Goal: Book appointment/travel/reservation

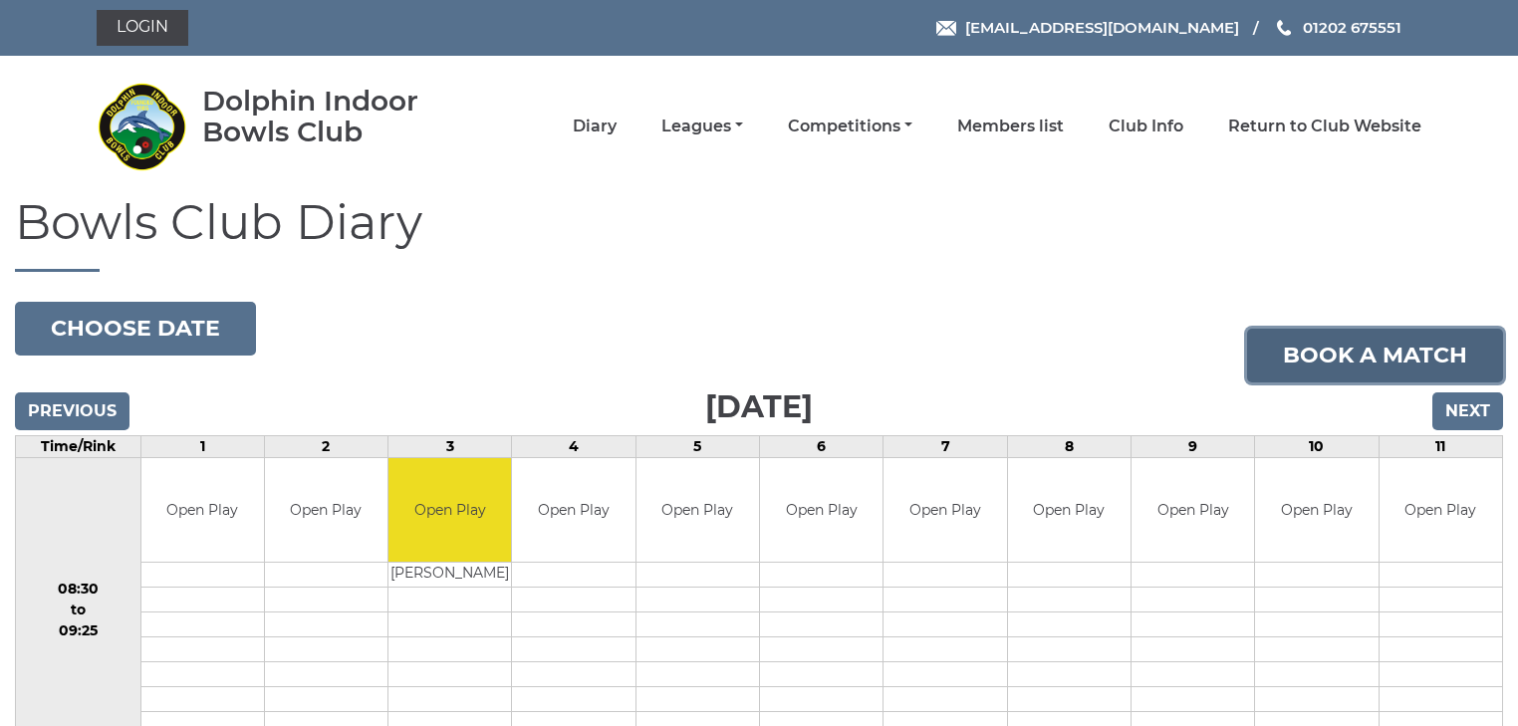
click at [1297, 365] on link "Book a match" at bounding box center [1375, 356] width 256 height 54
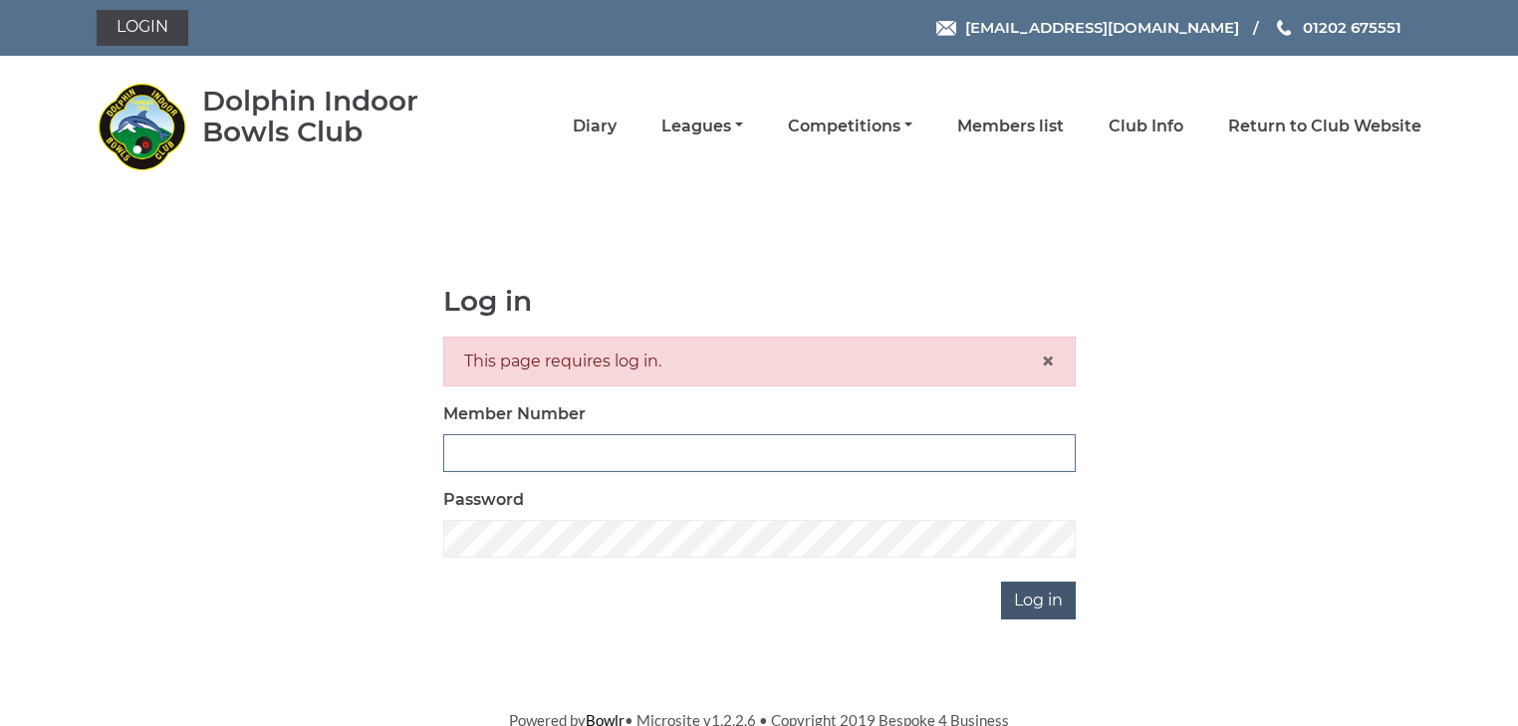
type input "2644"
click at [1040, 597] on input "Log in" at bounding box center [1038, 601] width 75 height 38
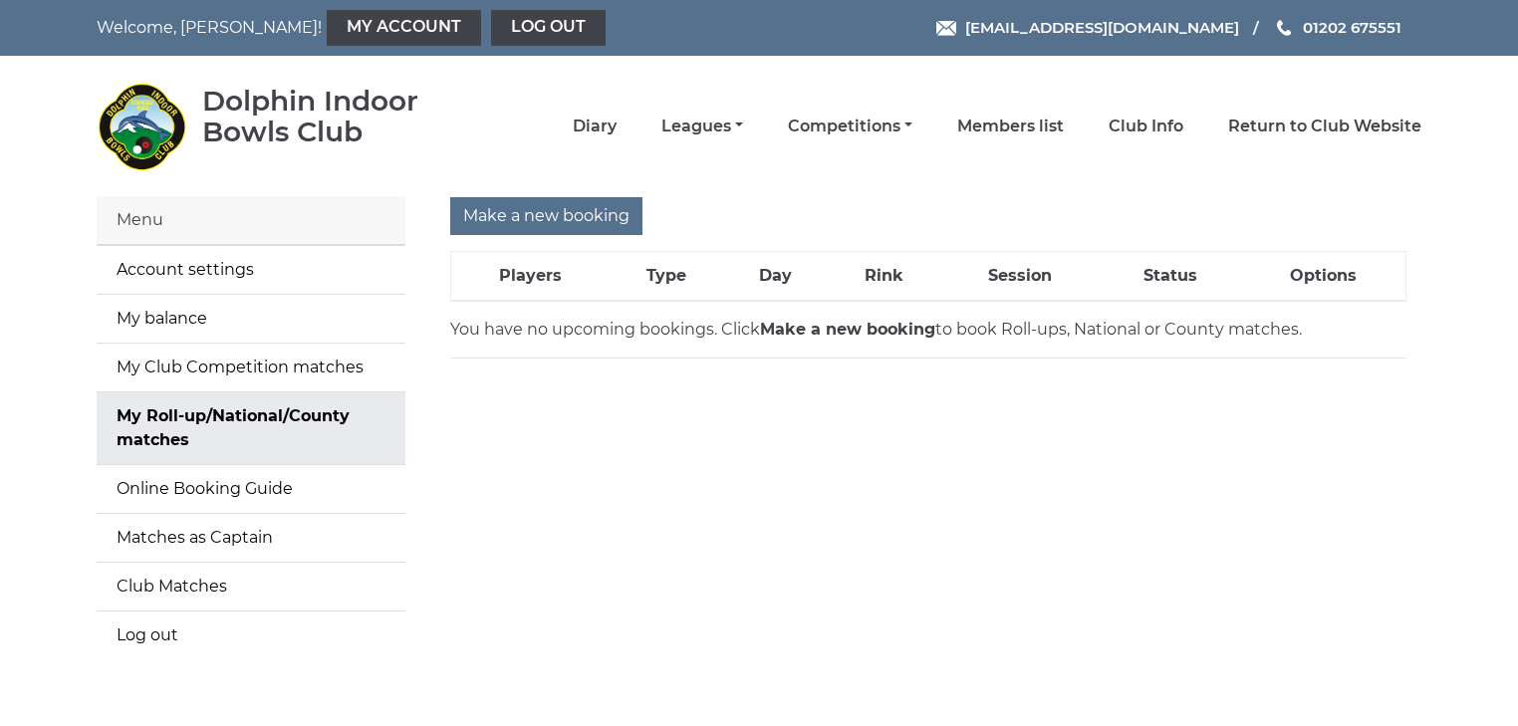
scroll to position [66, 0]
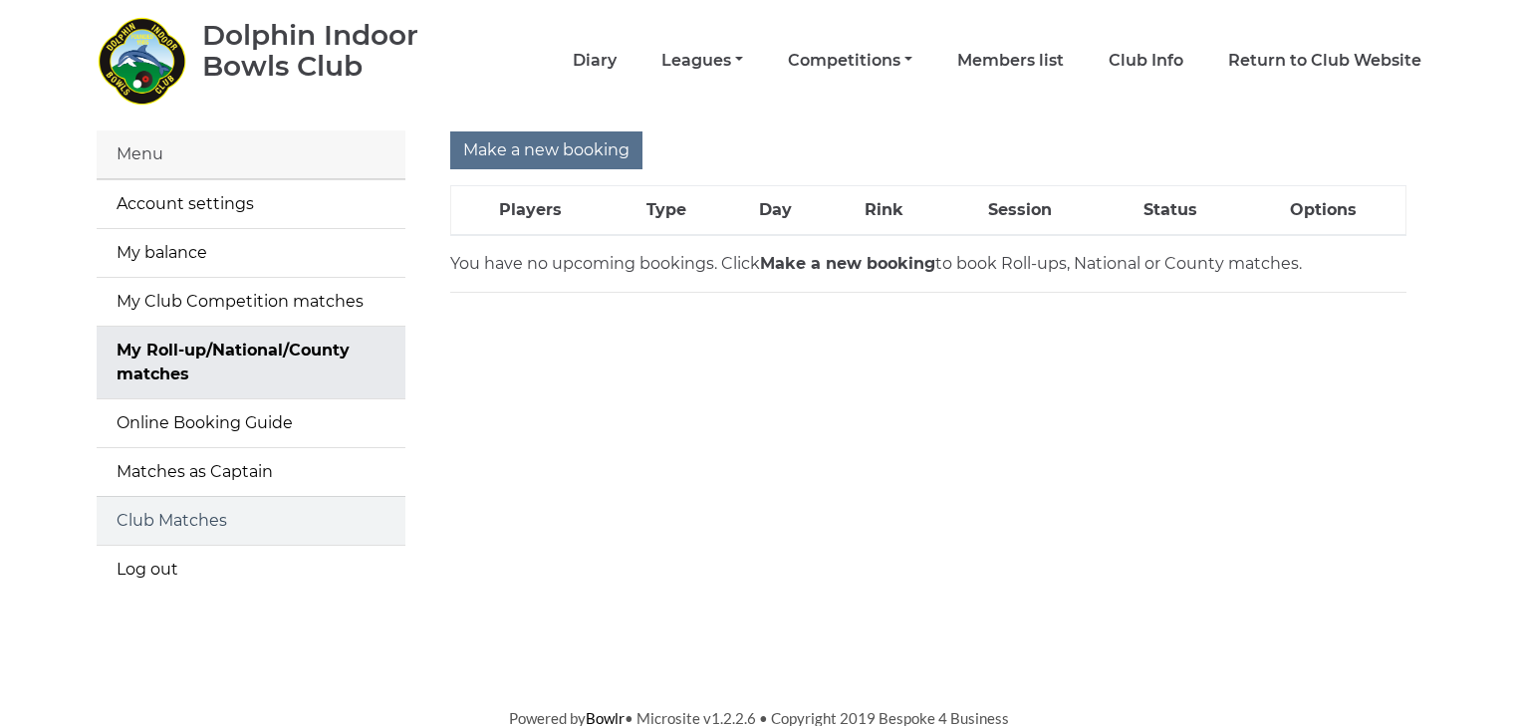
click at [161, 522] on link "Club Matches" at bounding box center [251, 521] width 309 height 48
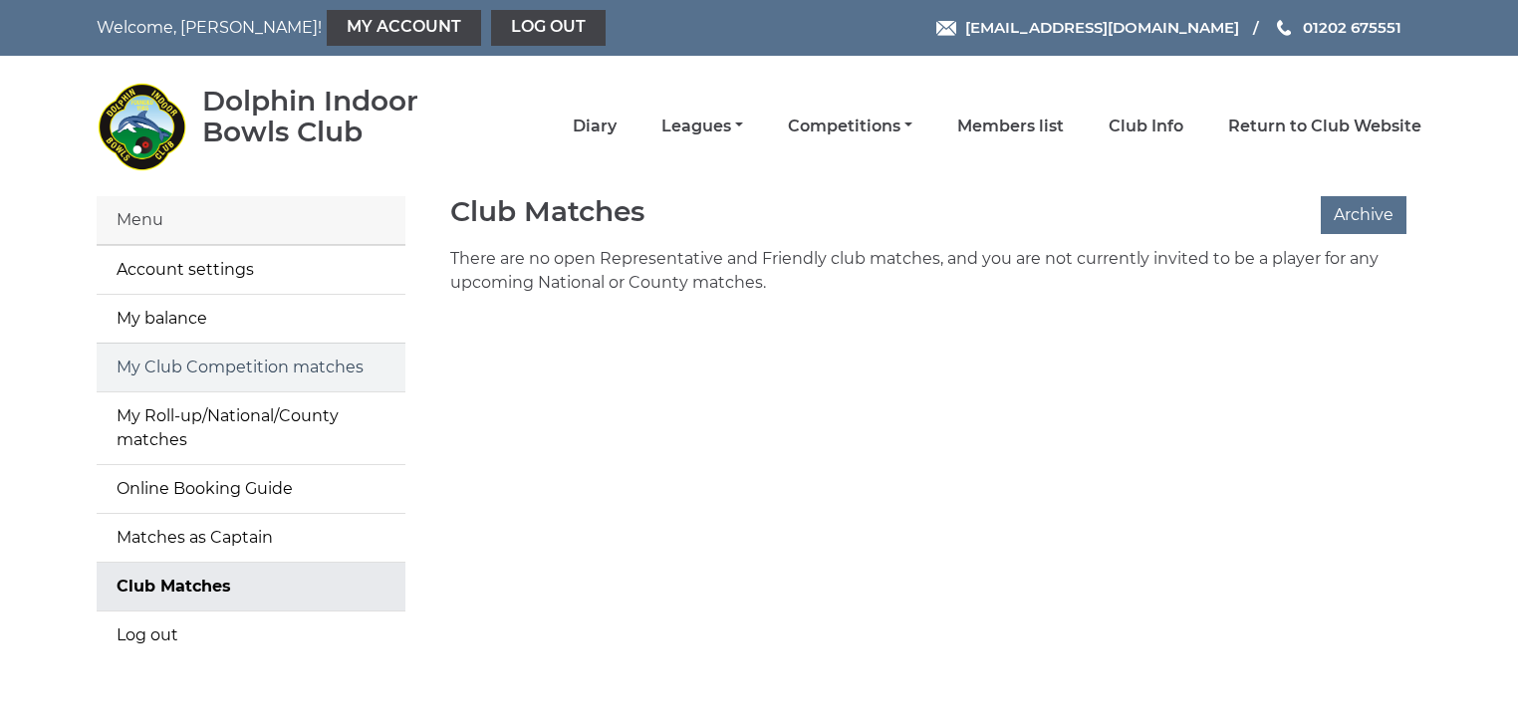
click at [242, 370] on link "My Club Competition matches" at bounding box center [251, 368] width 309 height 48
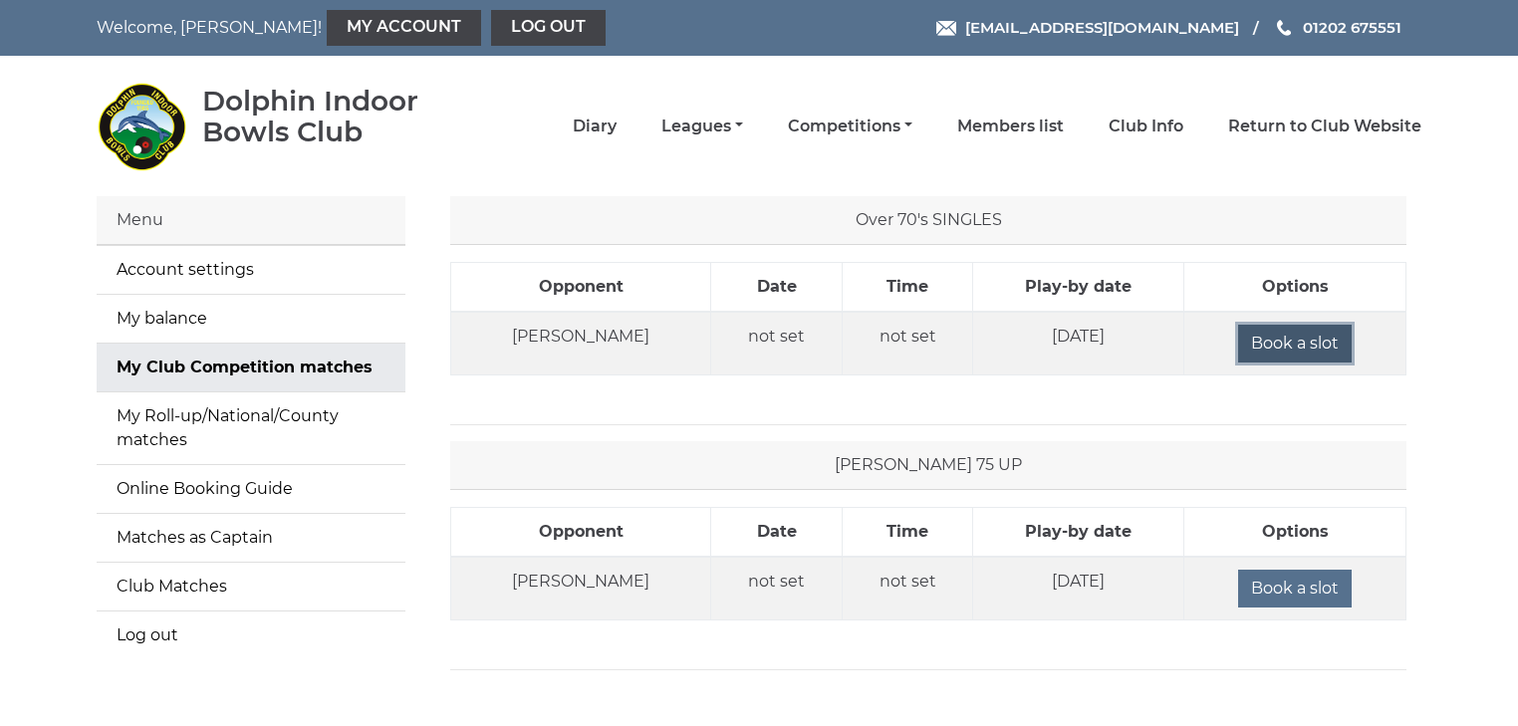
click at [1246, 342] on input "Book a slot" at bounding box center [1295, 344] width 114 height 38
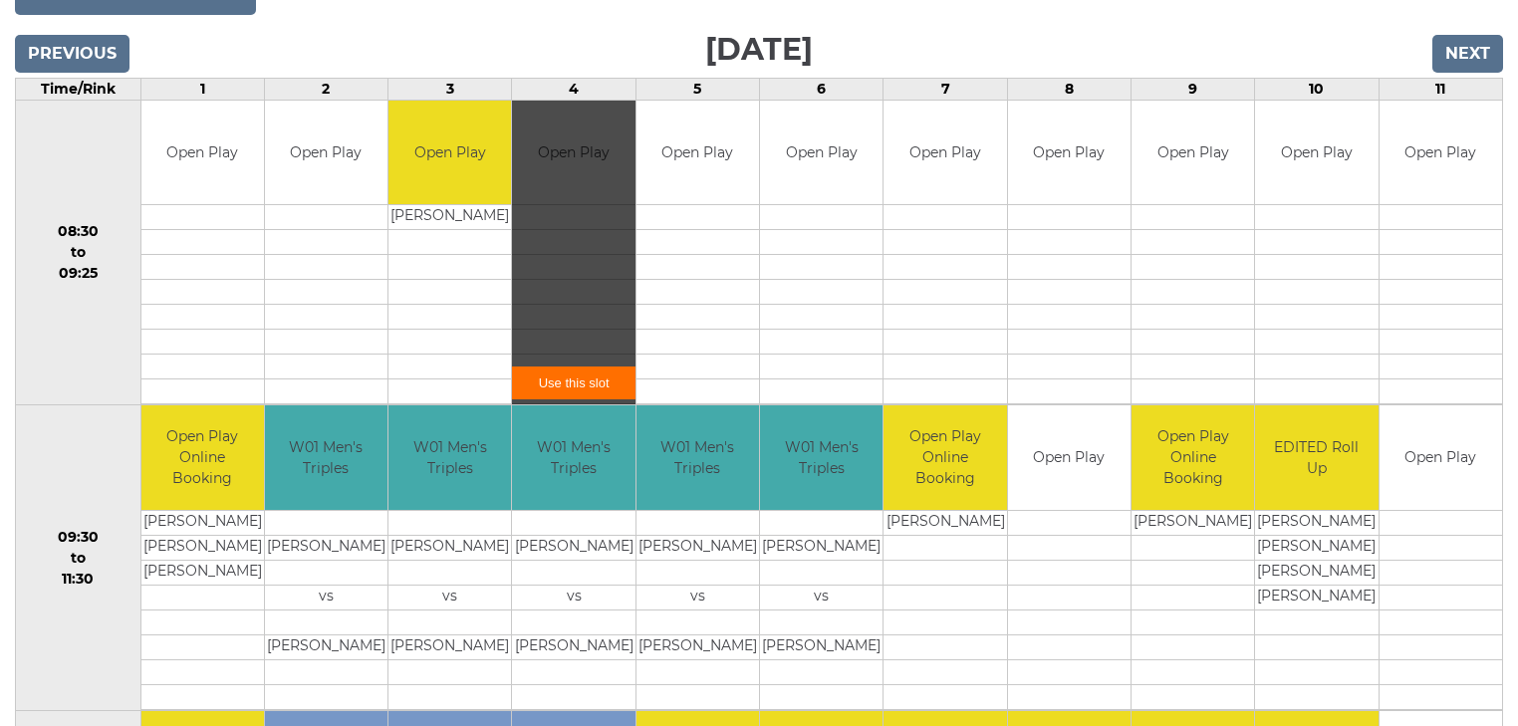
scroll to position [239, 0]
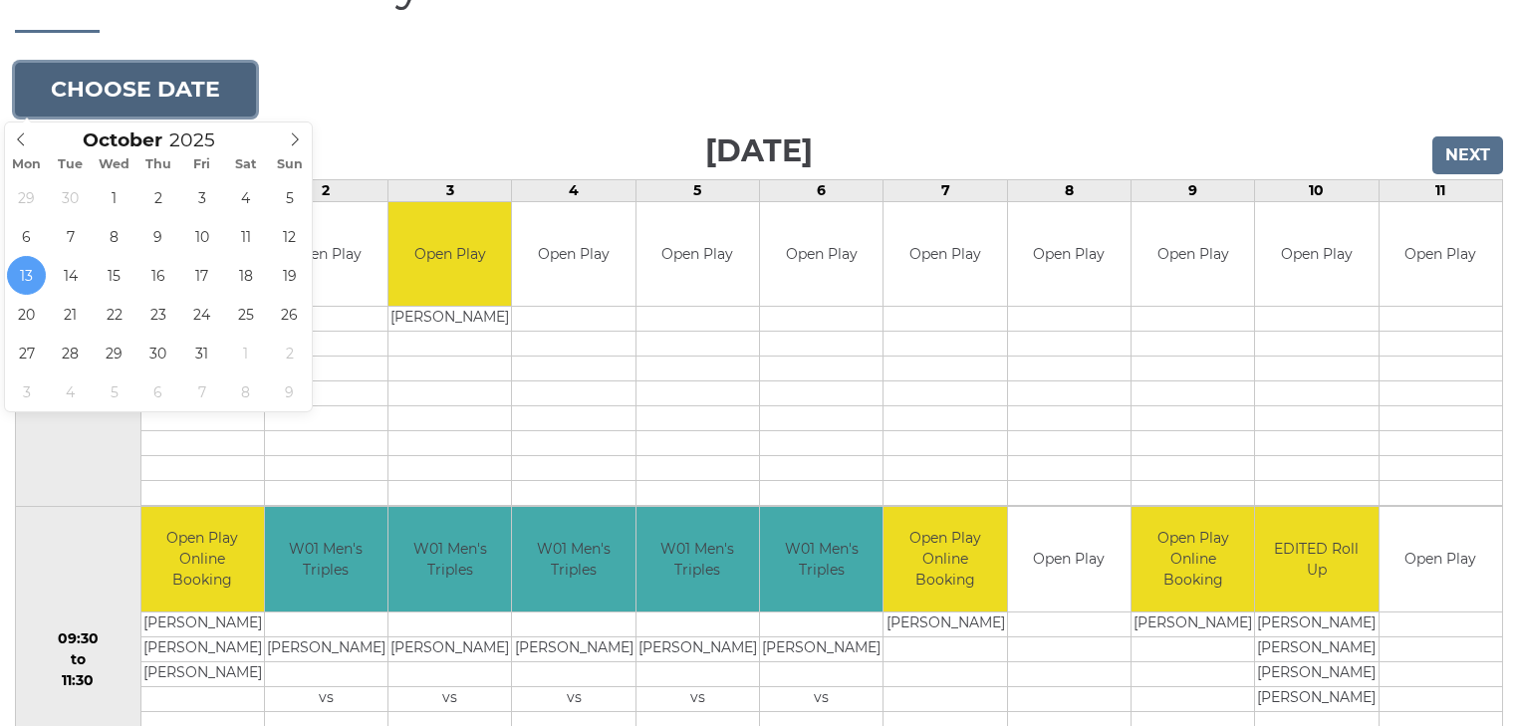
click at [83, 82] on button "Choose date" at bounding box center [135, 90] width 241 height 54
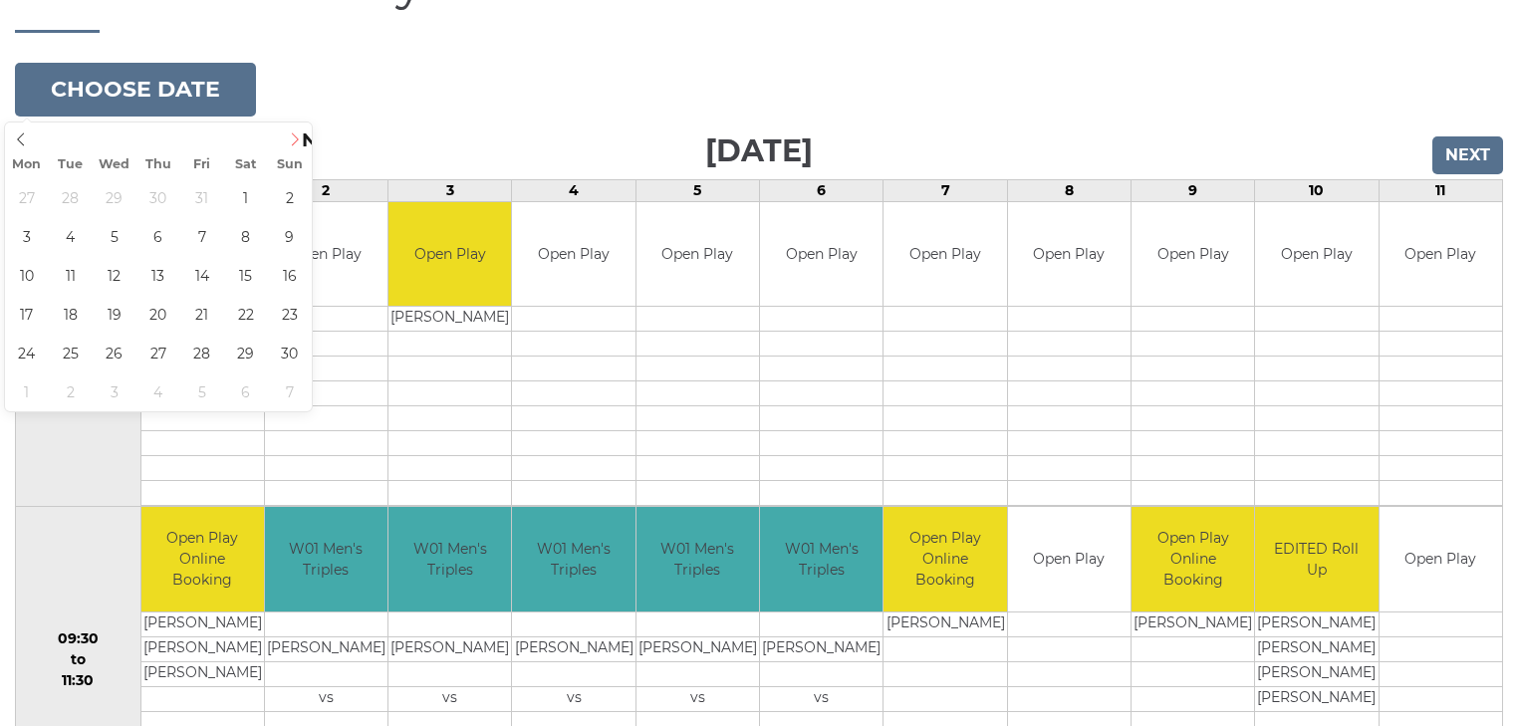
click at [297, 140] on icon at bounding box center [295, 138] width 7 height 13
type input "2025-11-05"
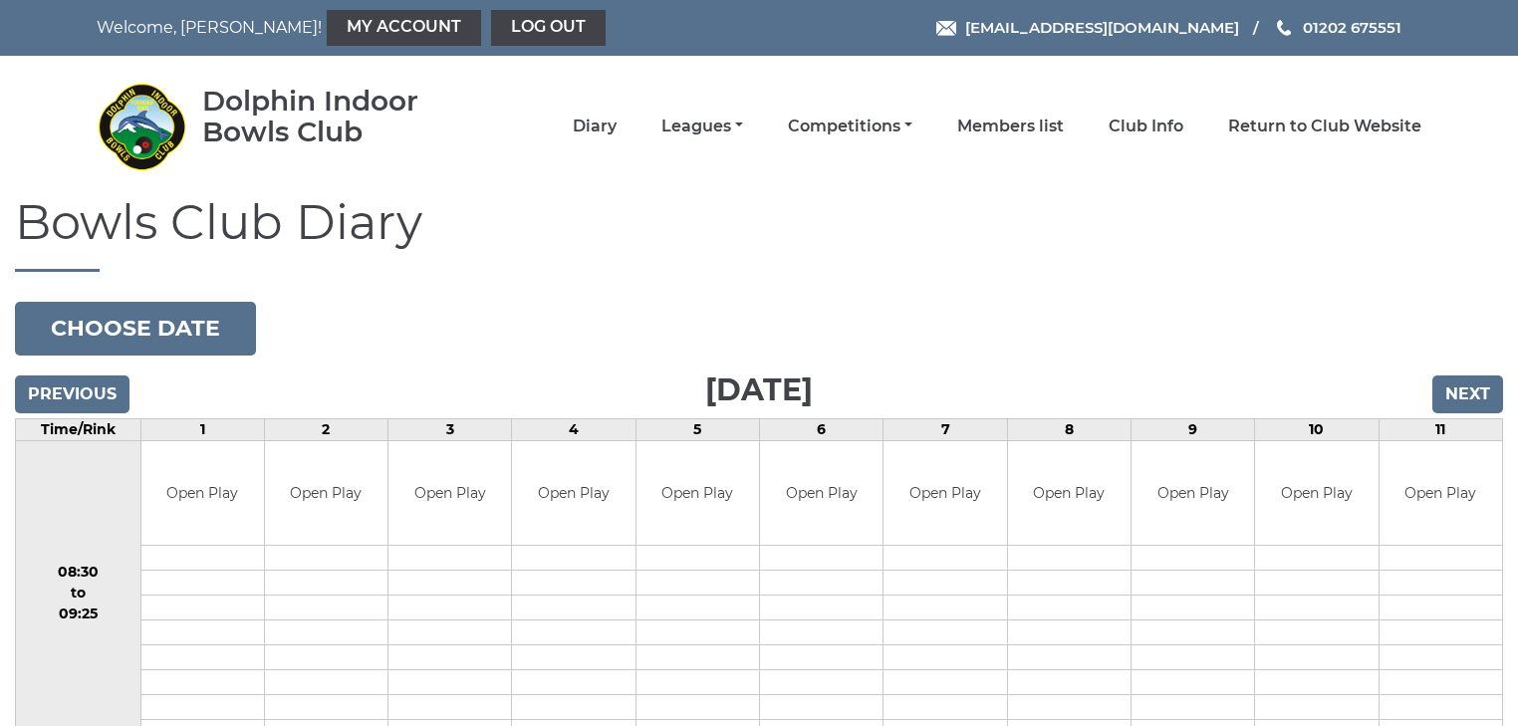
scroll to position [80, 0]
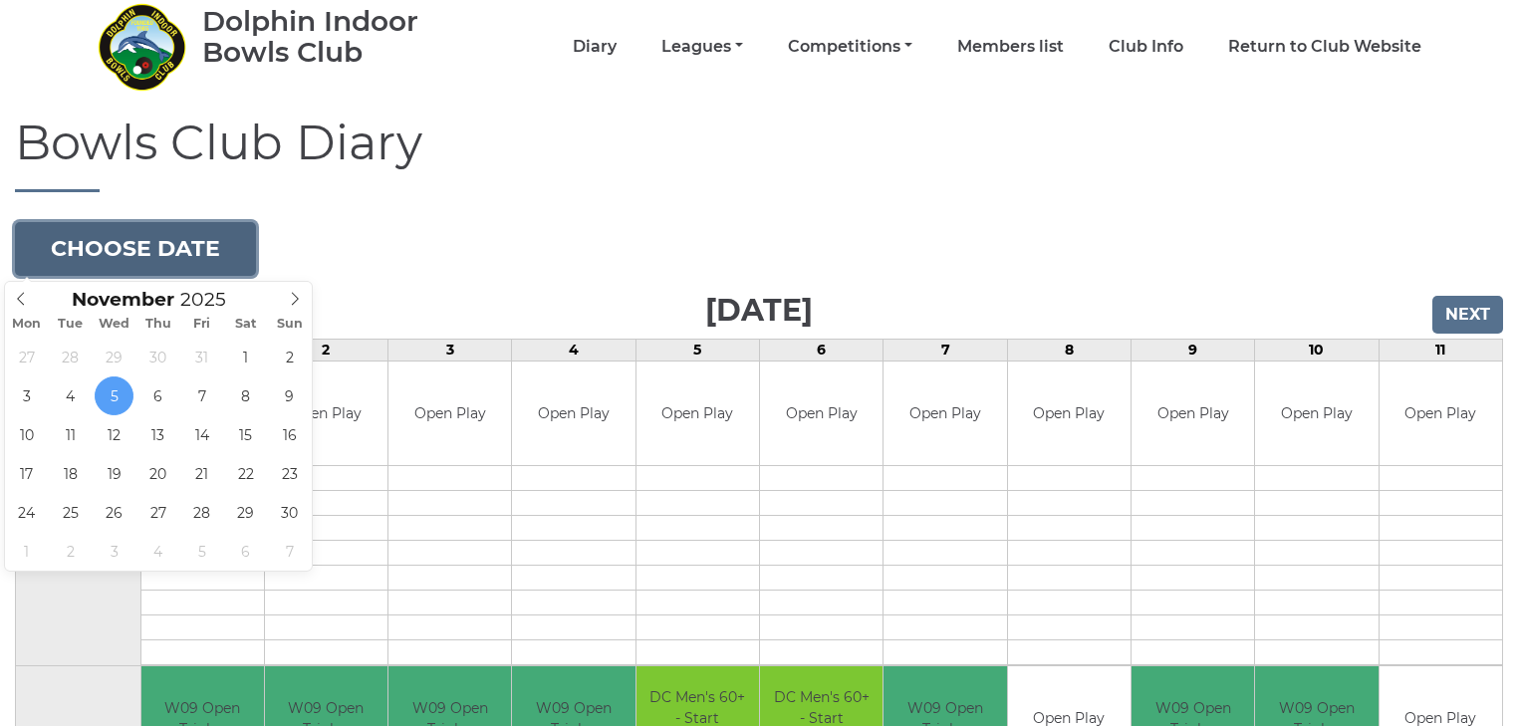
click at [150, 263] on button "Choose date" at bounding box center [135, 249] width 241 height 54
type input "2025-11-07"
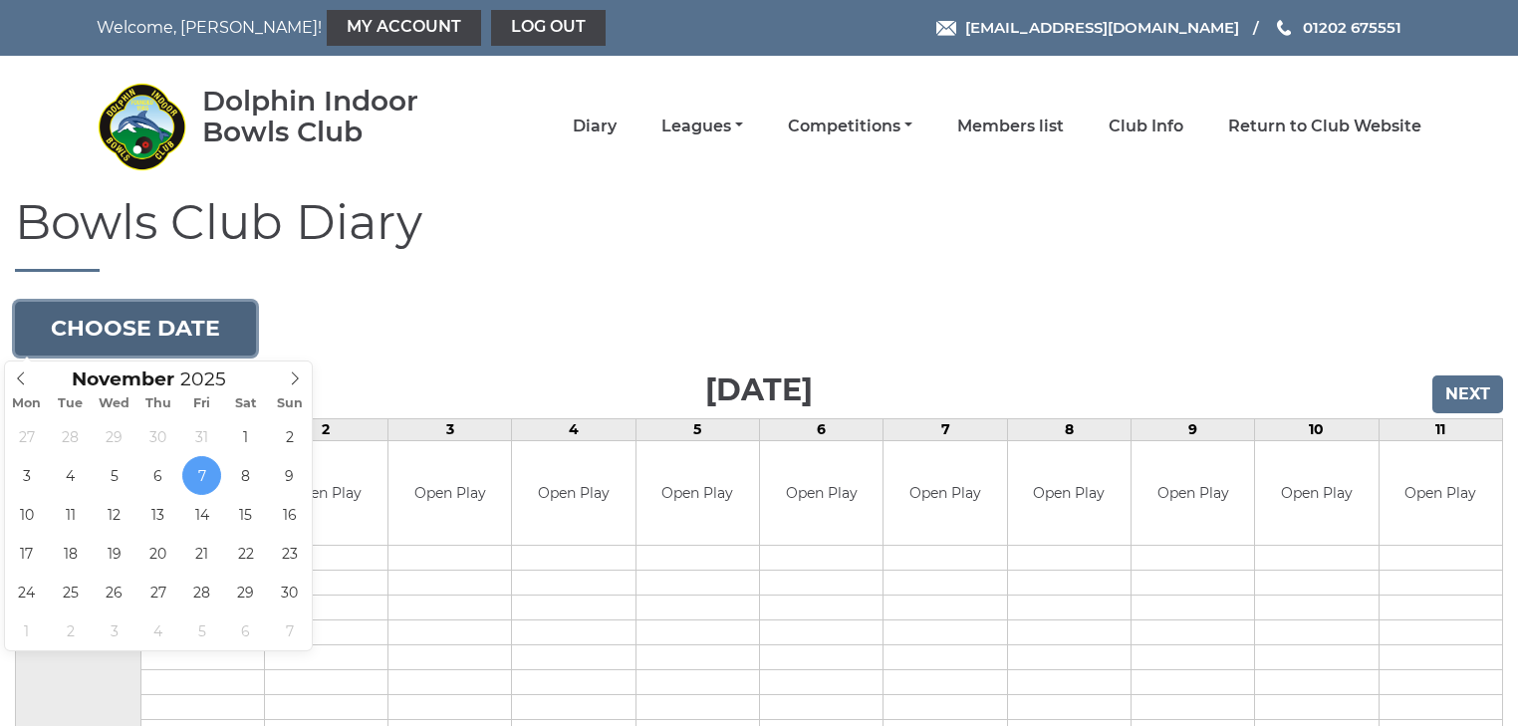
click at [121, 318] on button "Choose date" at bounding box center [135, 329] width 241 height 54
type input "[DATE]"
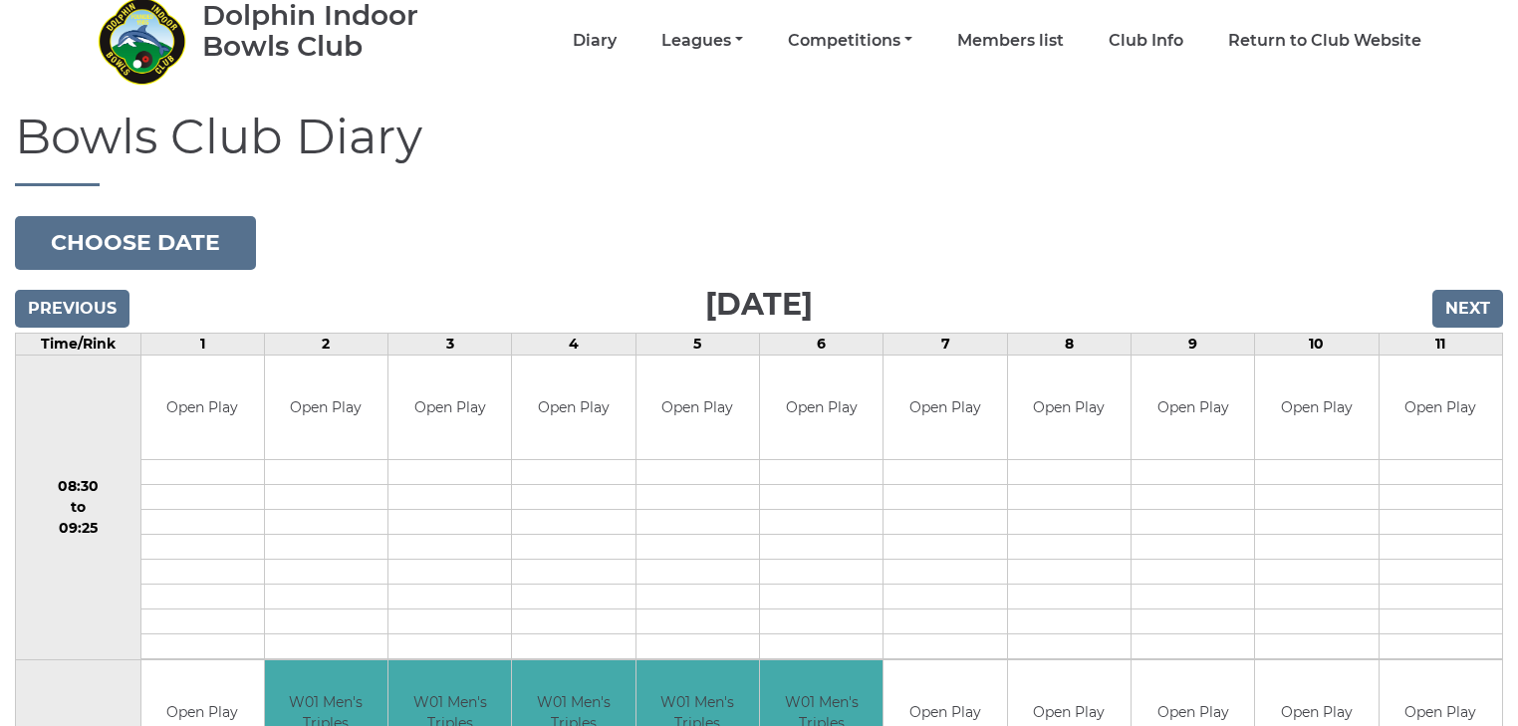
scroll to position [80, 0]
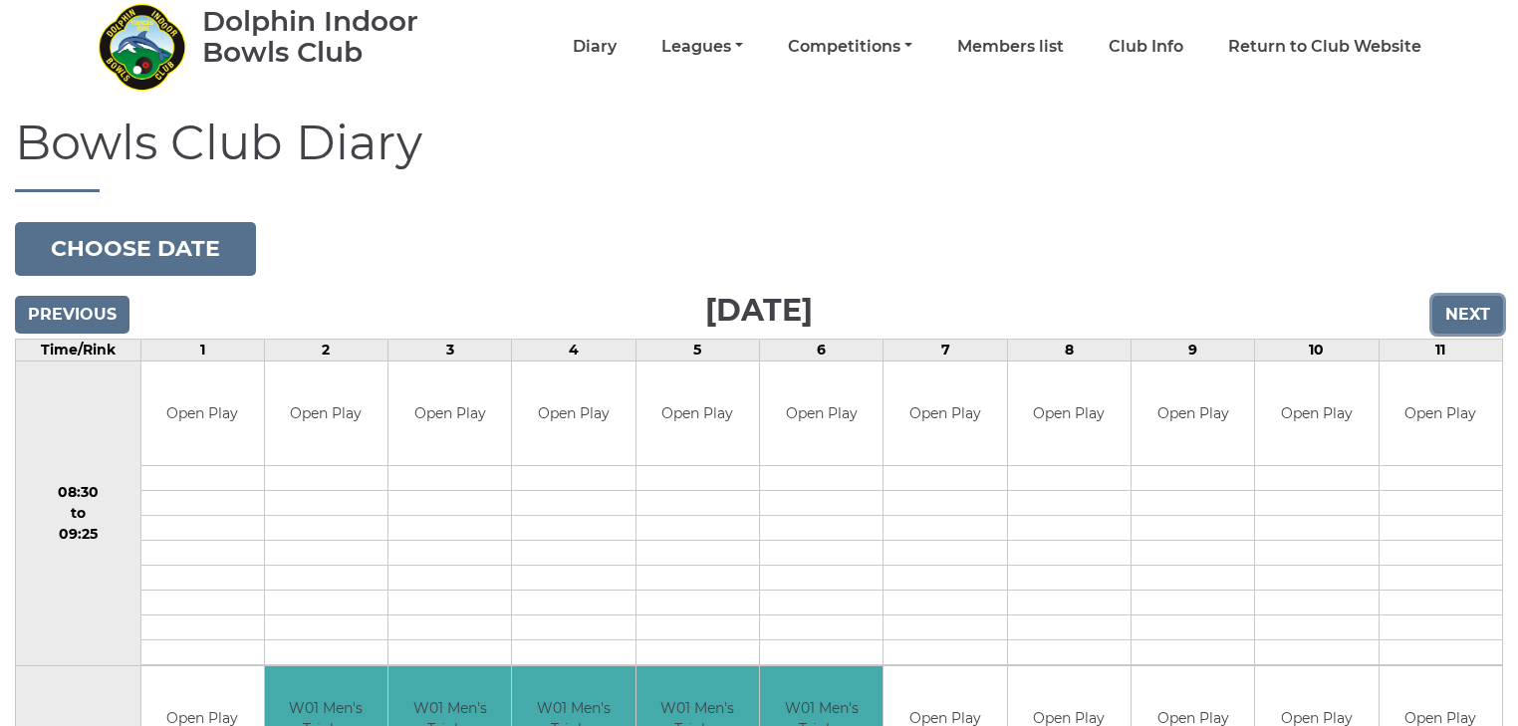
click at [1446, 323] on input "Next" at bounding box center [1467, 315] width 71 height 38
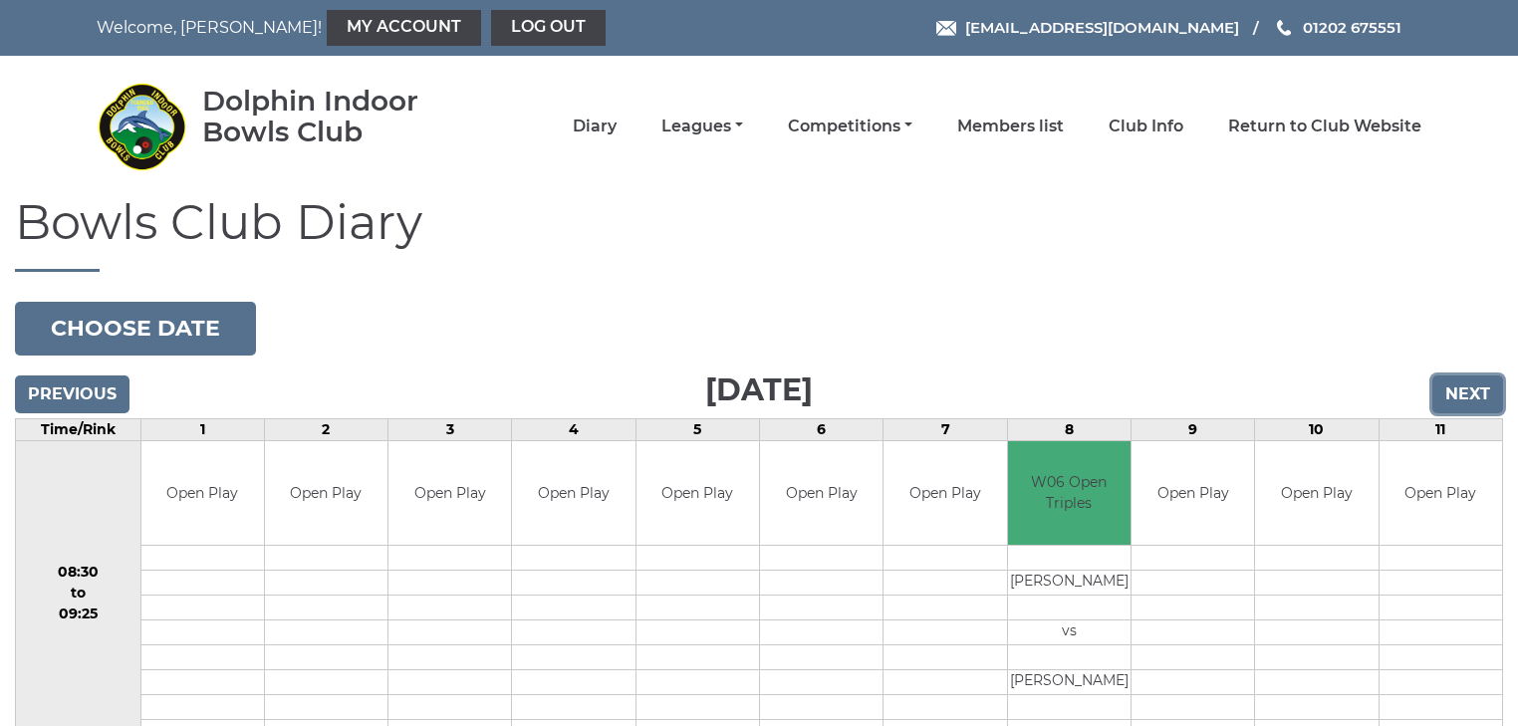
click at [1455, 382] on input "Next" at bounding box center [1467, 394] width 71 height 38
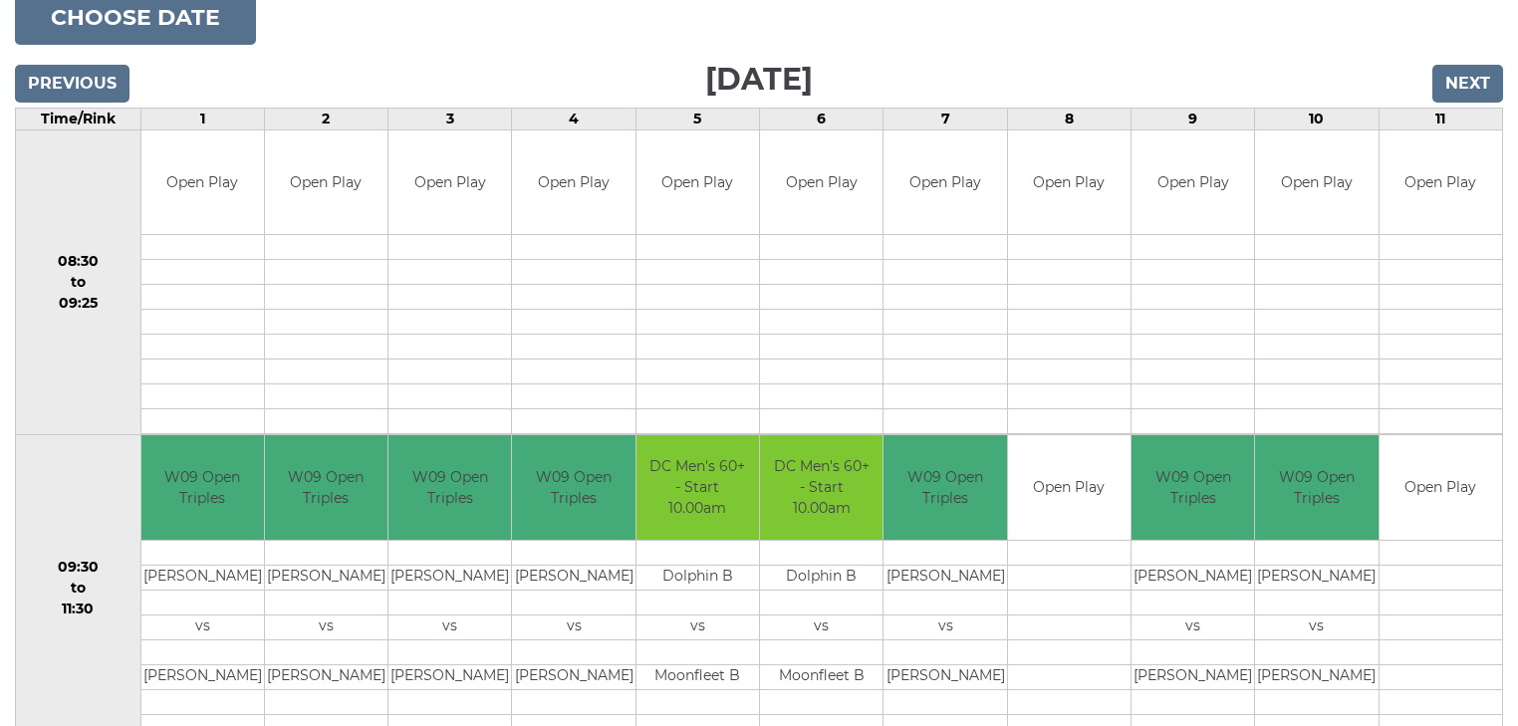
scroll to position [159, 0]
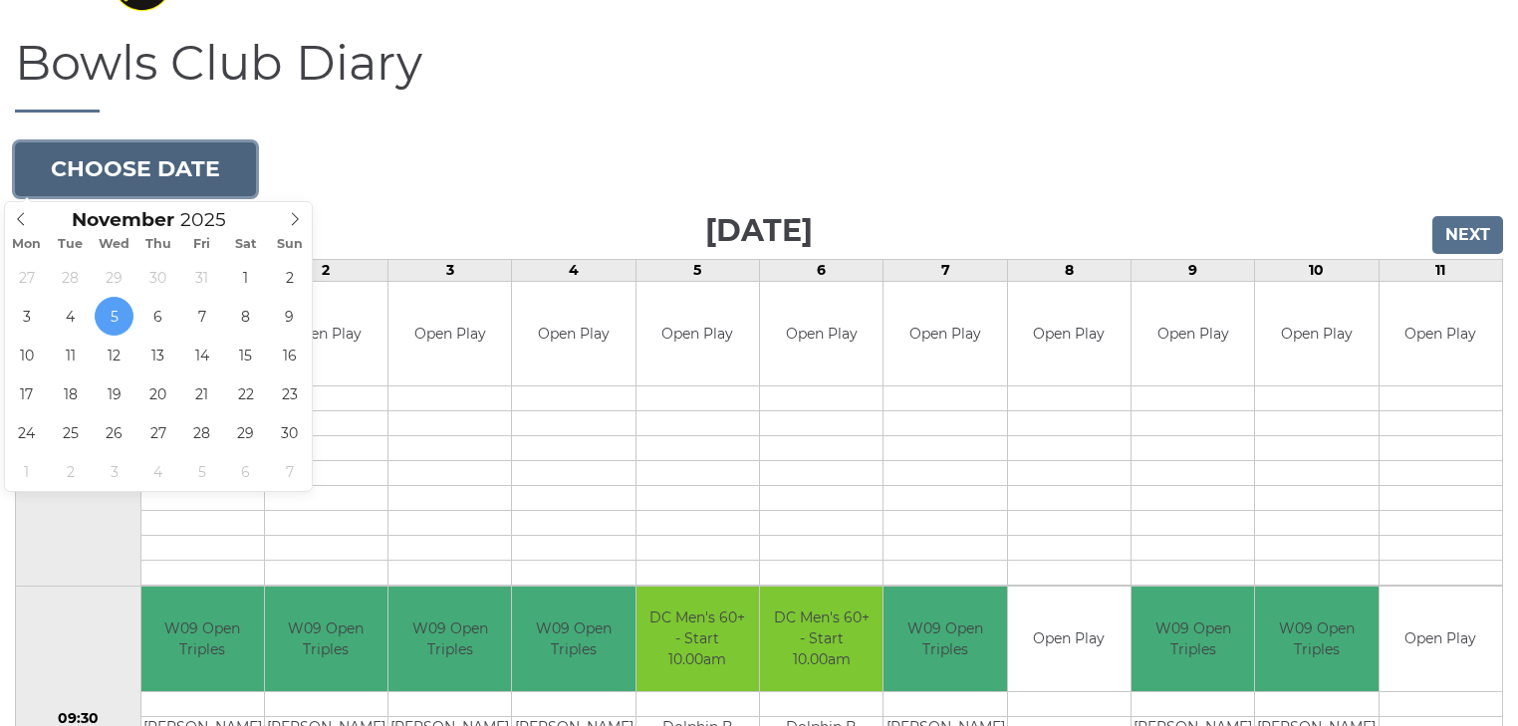
click at [93, 179] on button "Choose date" at bounding box center [135, 169] width 241 height 54
type input "2025-11-07"
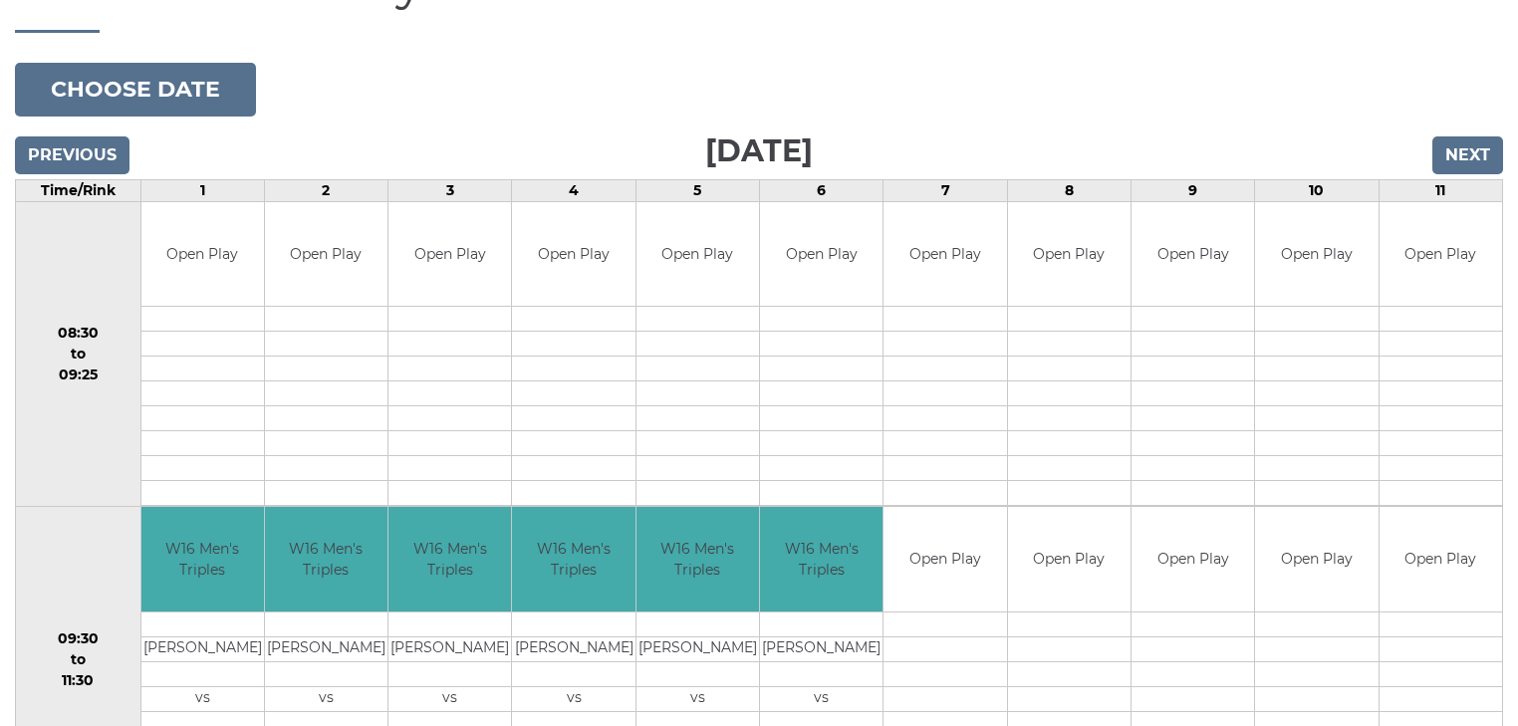
scroll to position [80, 0]
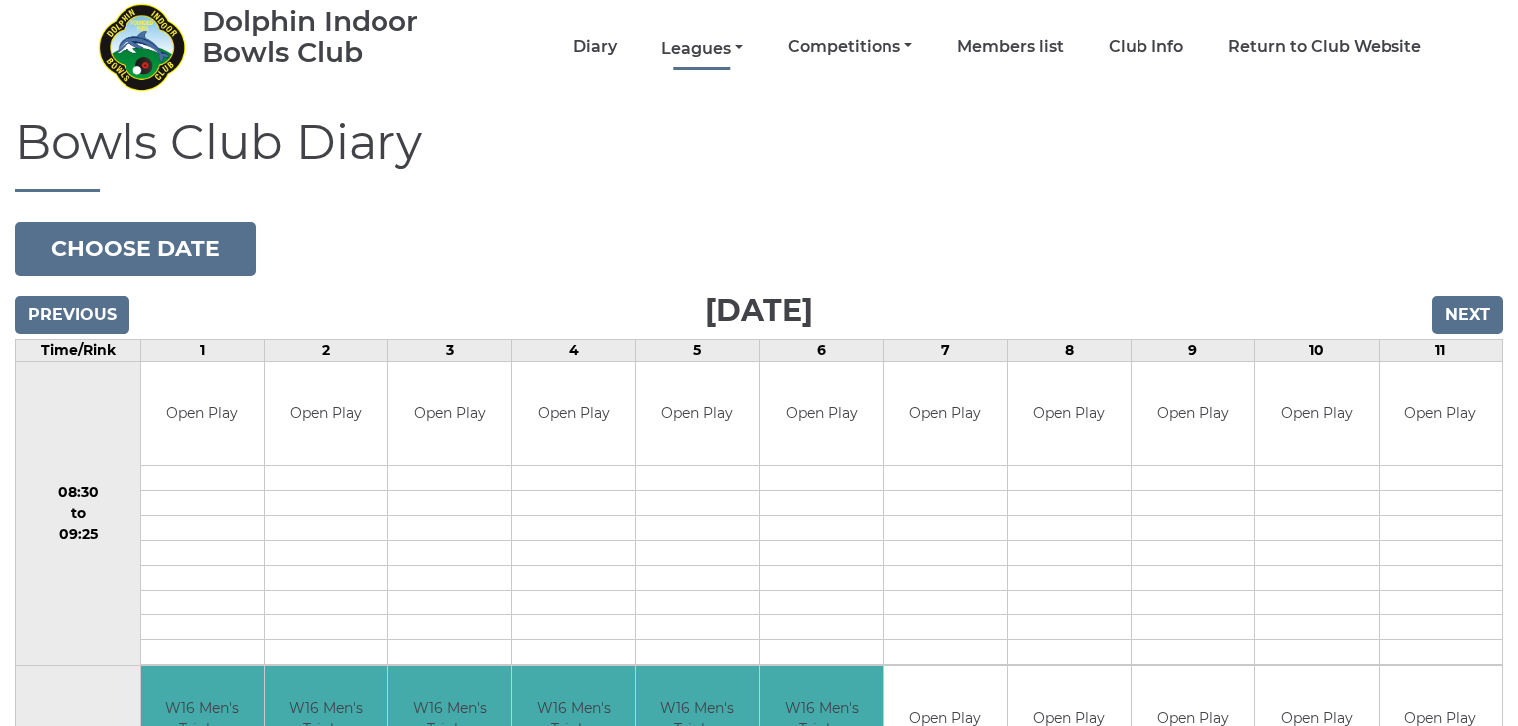
click at [717, 54] on link "Leagues" at bounding box center [702, 49] width 82 height 22
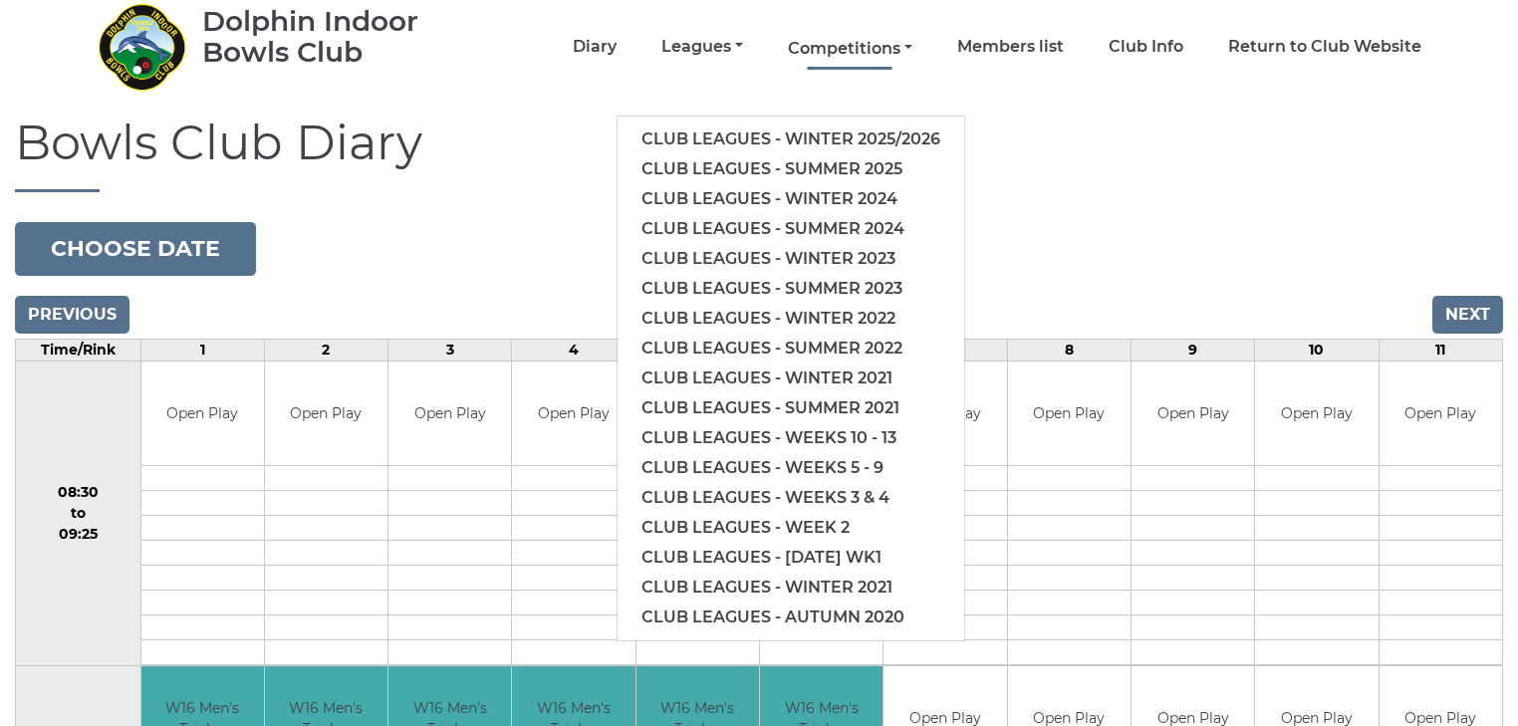
click at [820, 38] on link "Competitions" at bounding box center [850, 49] width 124 height 22
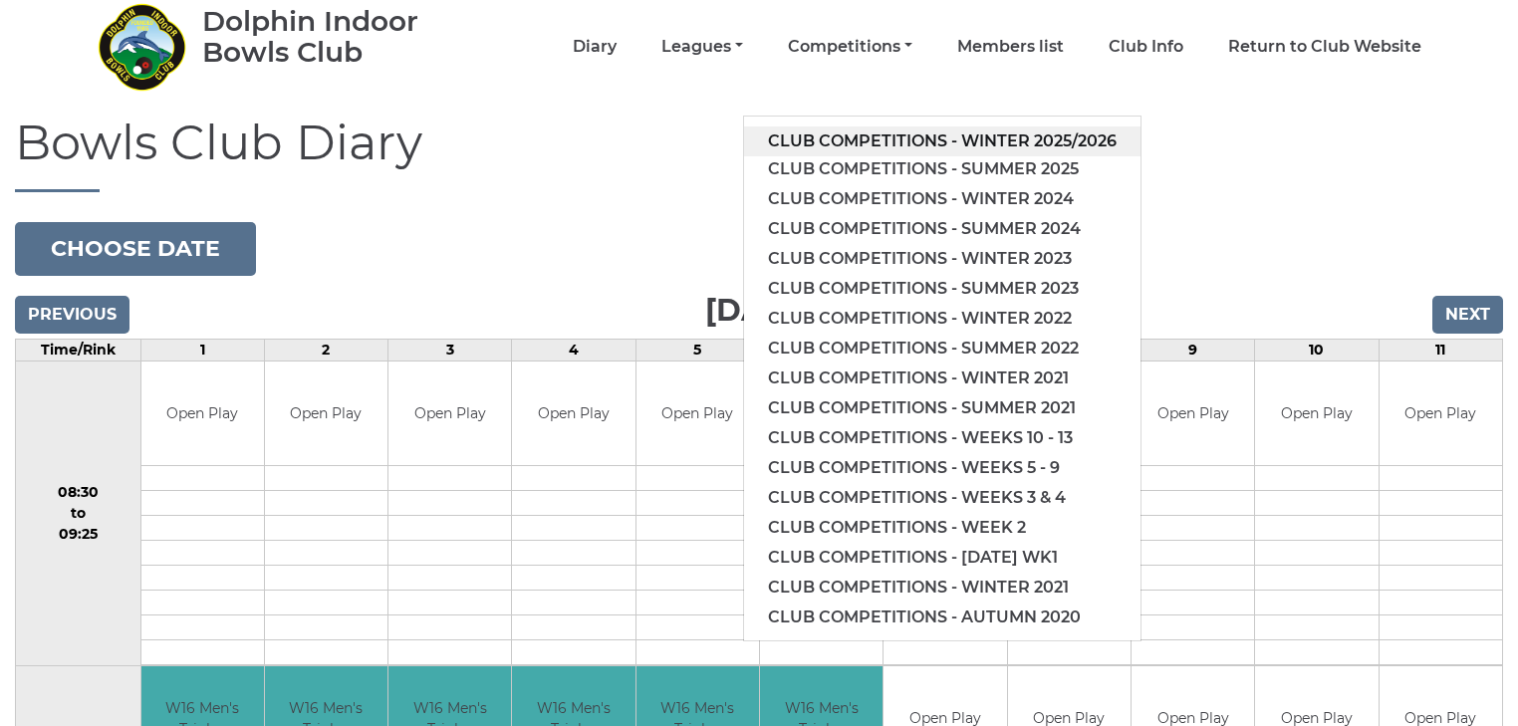
click at [841, 133] on link "Club competitions - Winter 2025/2026" at bounding box center [942, 141] width 396 height 30
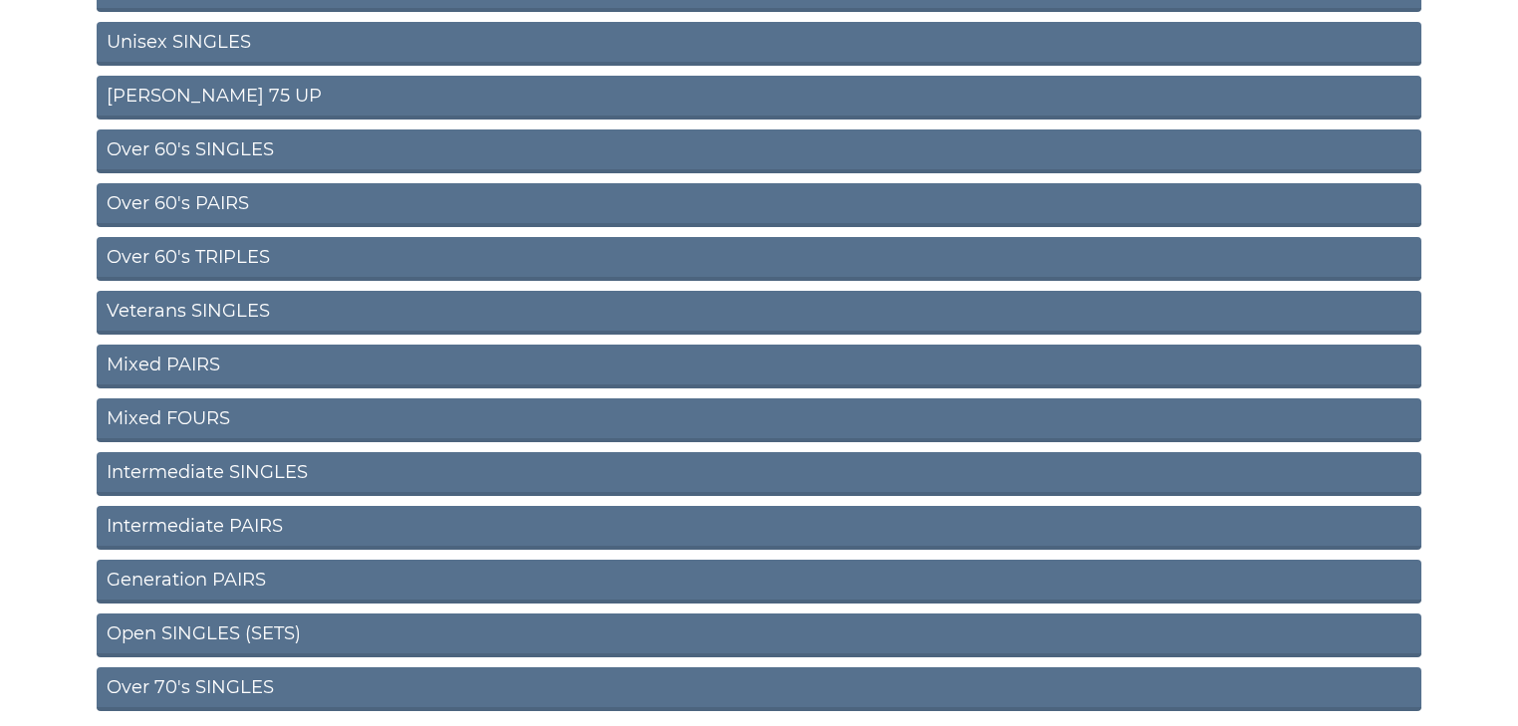
scroll to position [717, 0]
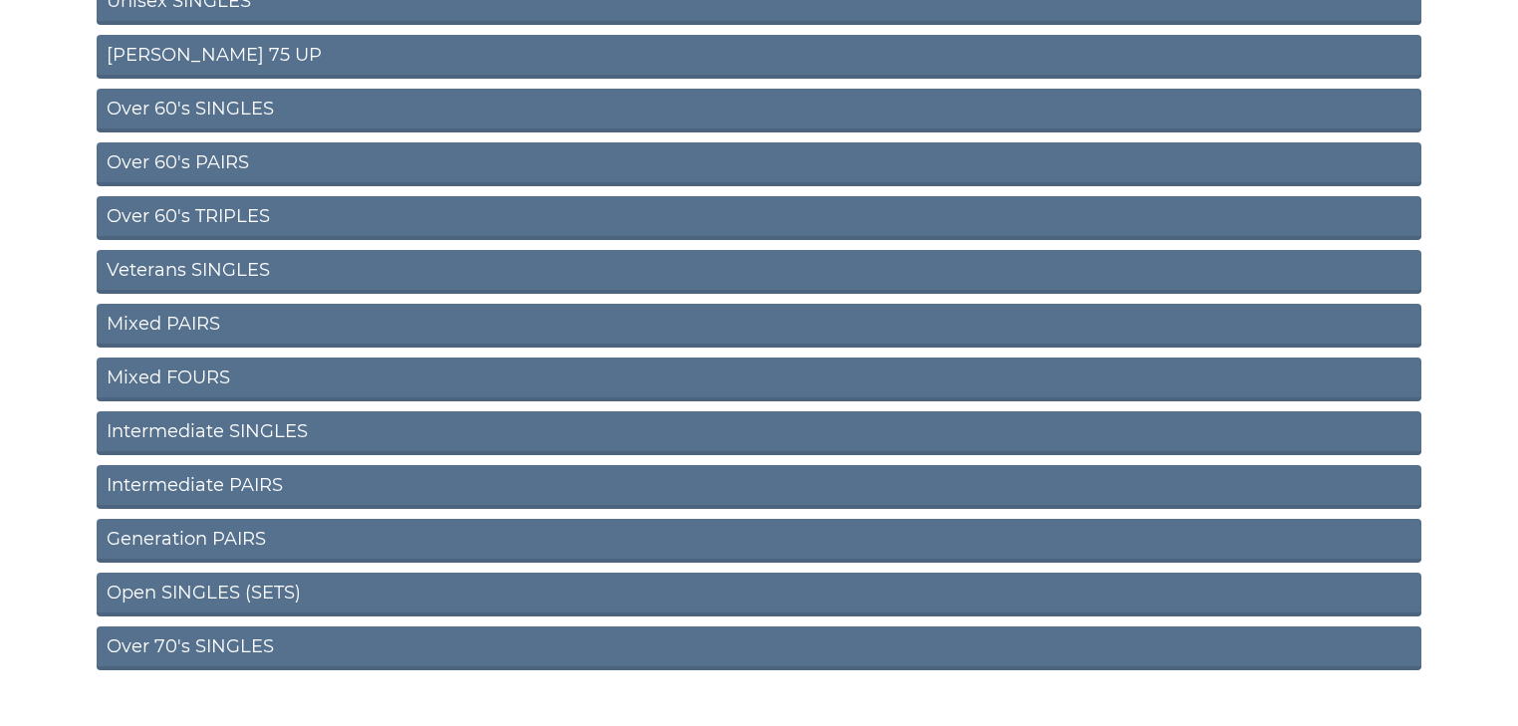
click at [222, 642] on link "Over 70's SINGLES" at bounding box center [759, 648] width 1325 height 44
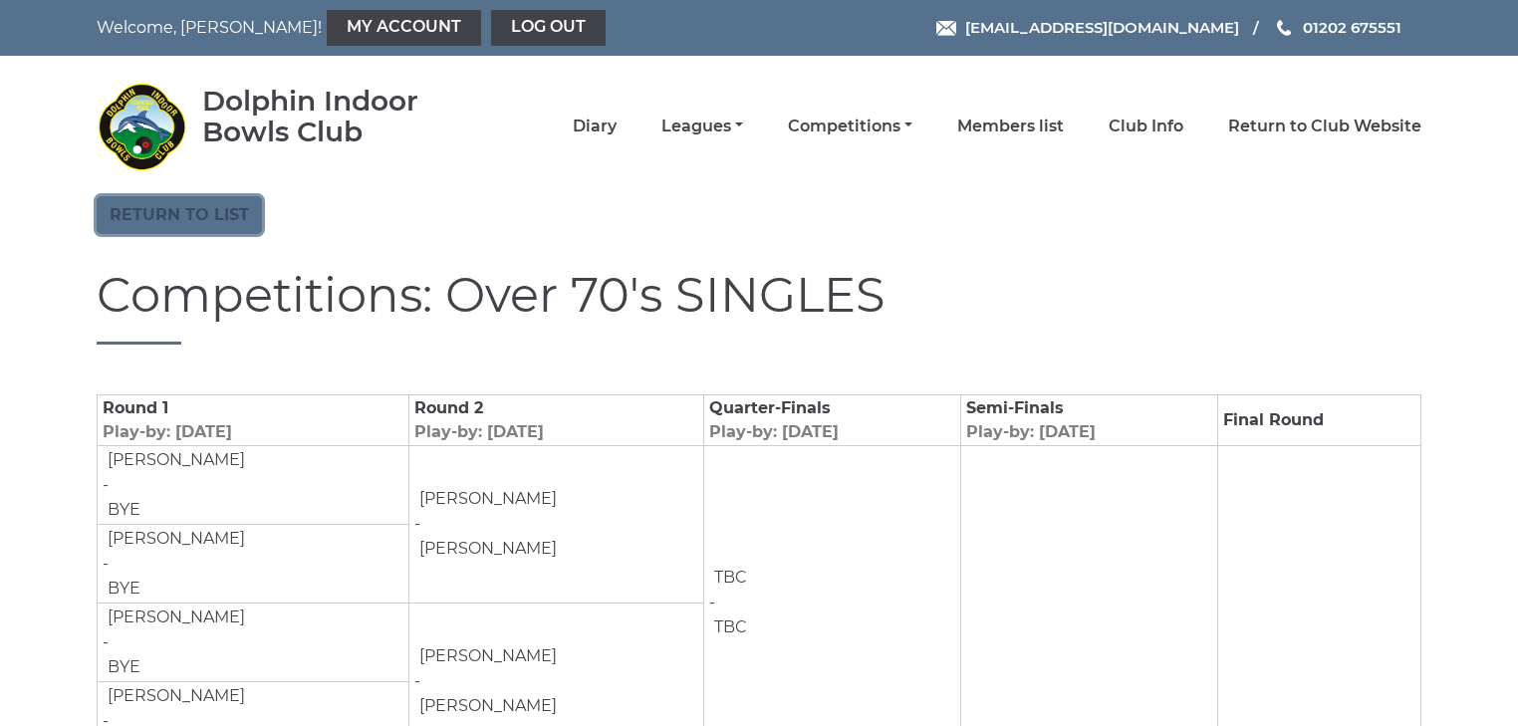
click at [222, 225] on link "Return to list" at bounding box center [179, 215] width 165 height 38
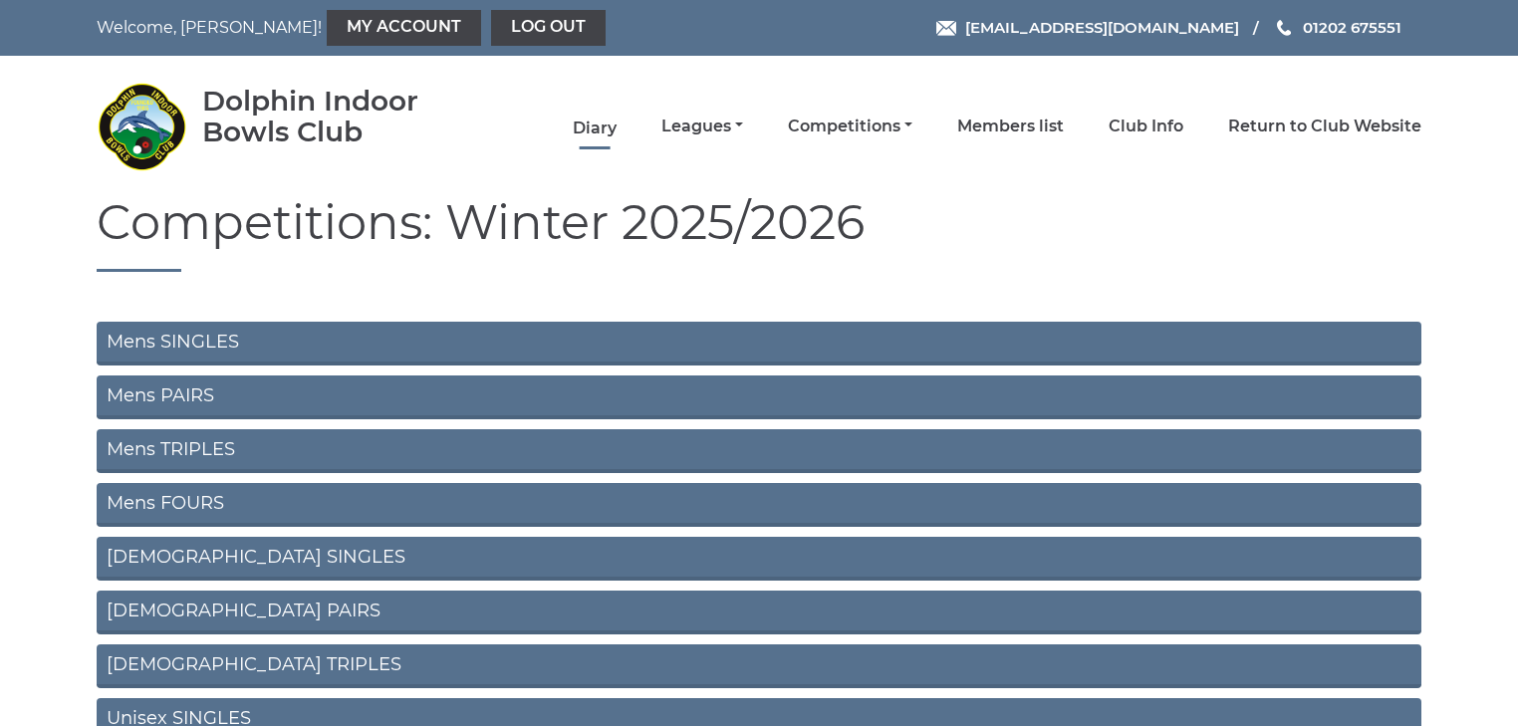
click at [611, 123] on link "Diary" at bounding box center [595, 129] width 44 height 22
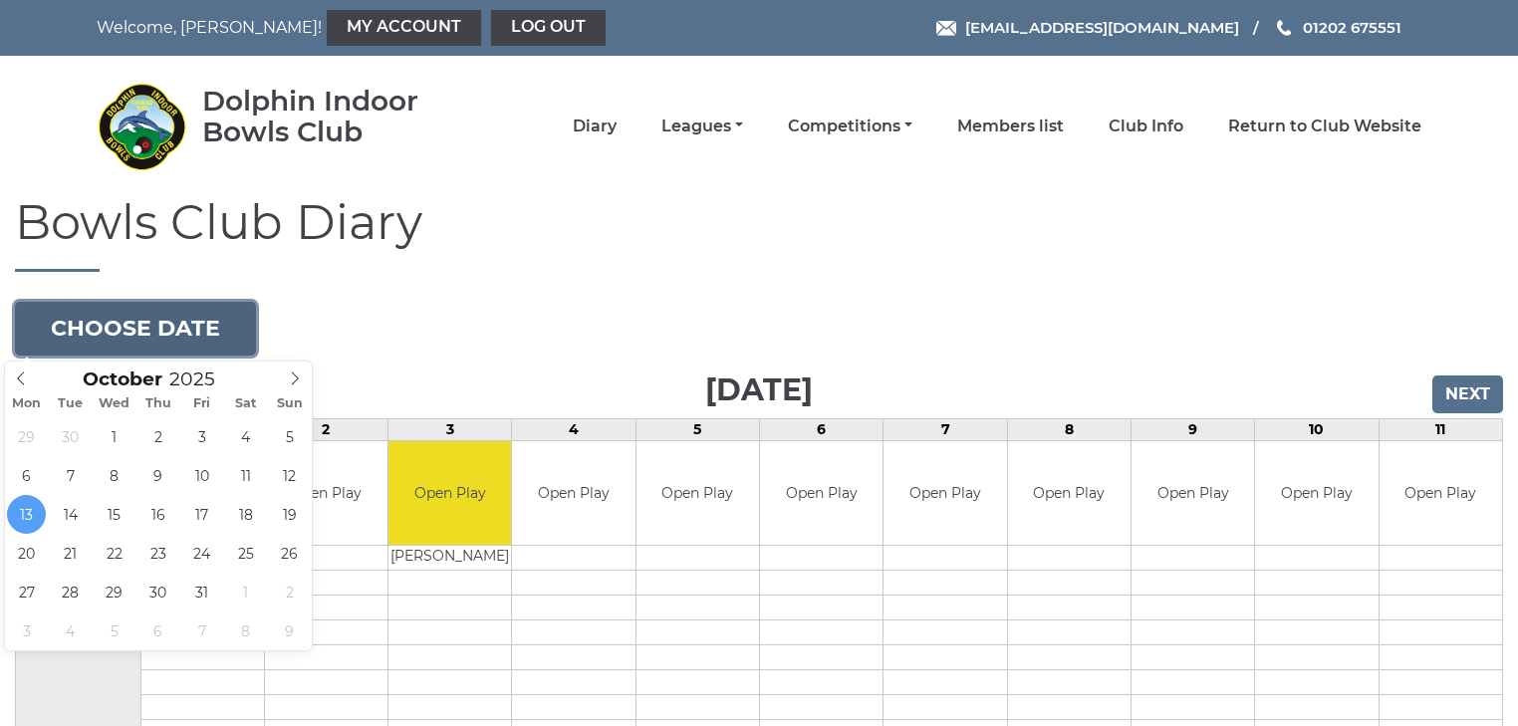
click at [225, 331] on button "Choose date" at bounding box center [135, 329] width 241 height 54
type input "2025-10-29"
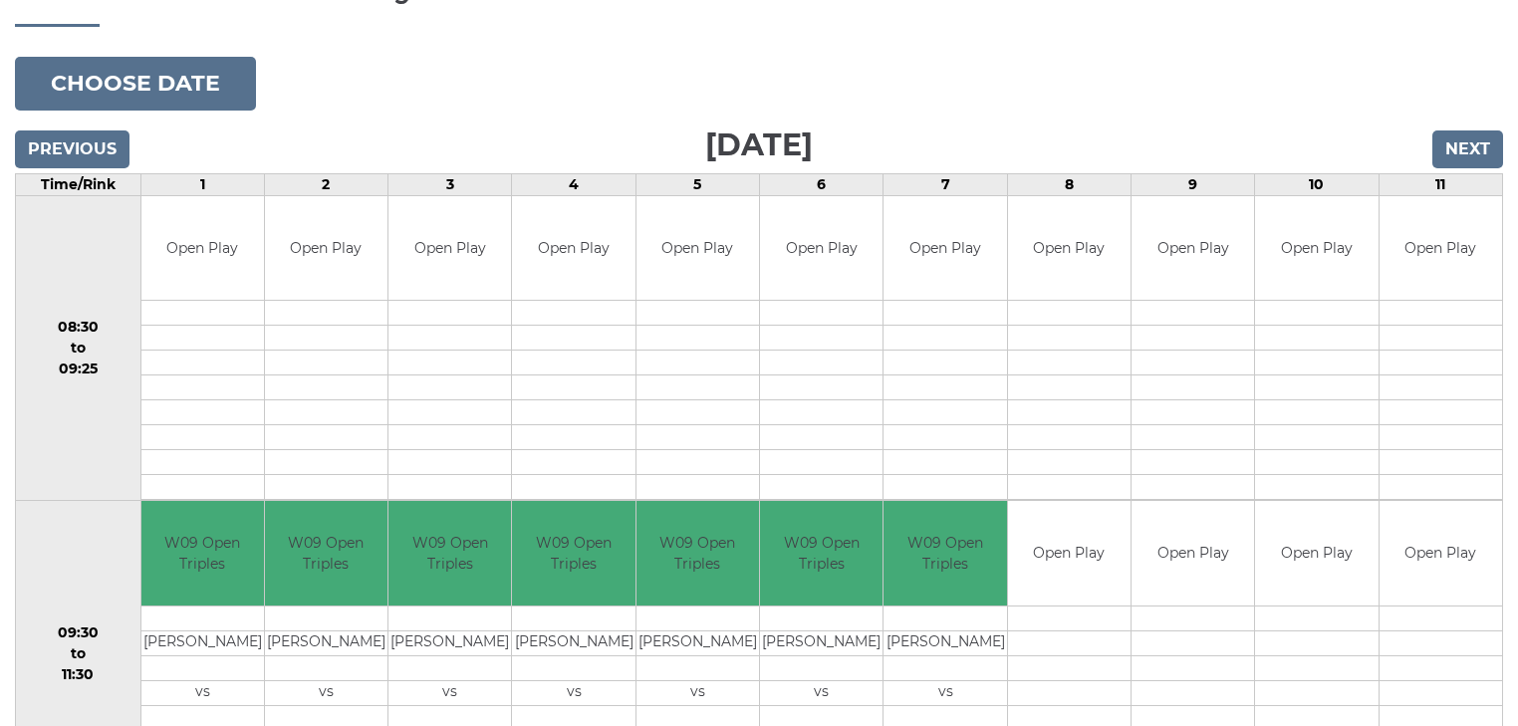
scroll to position [159, 0]
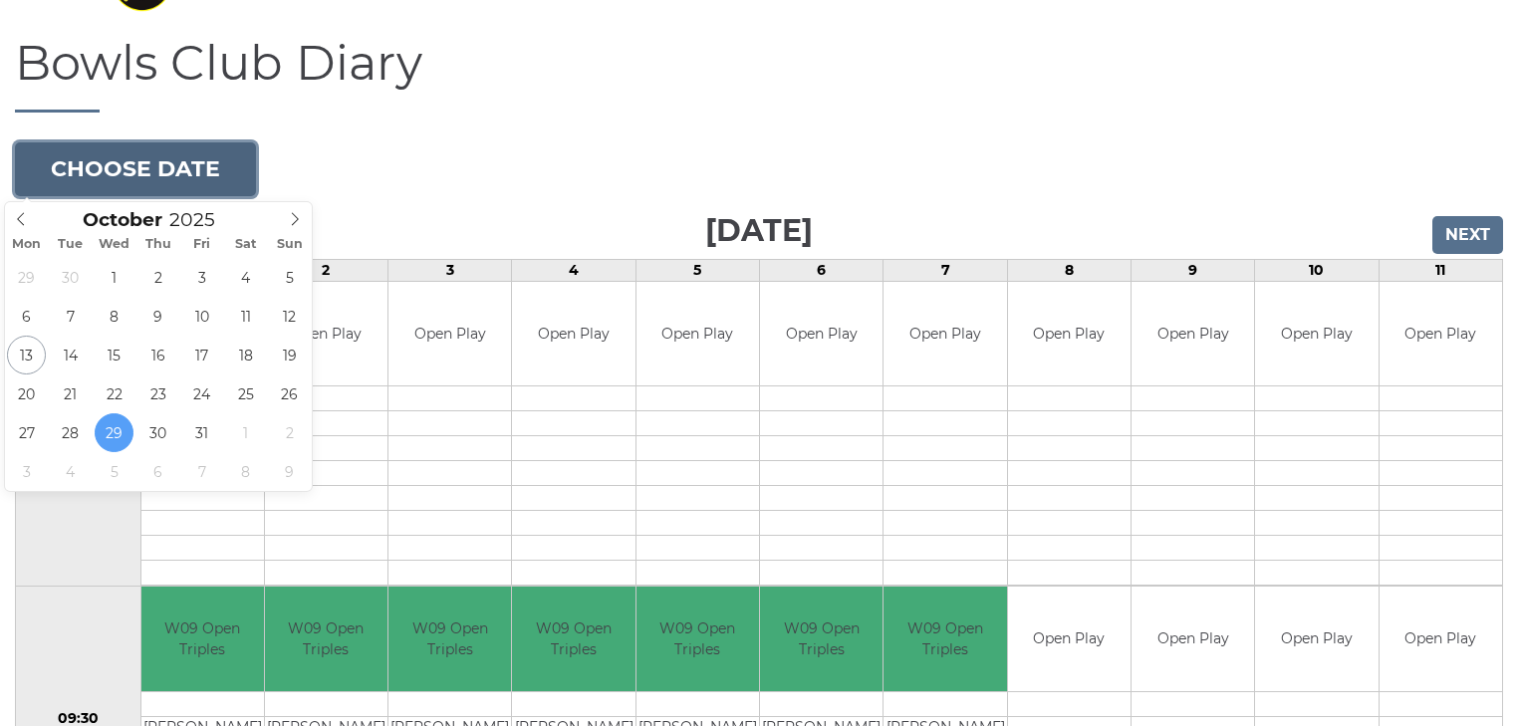
click at [56, 169] on button "Choose date" at bounding box center [135, 169] width 241 height 54
type input "2025-10-31"
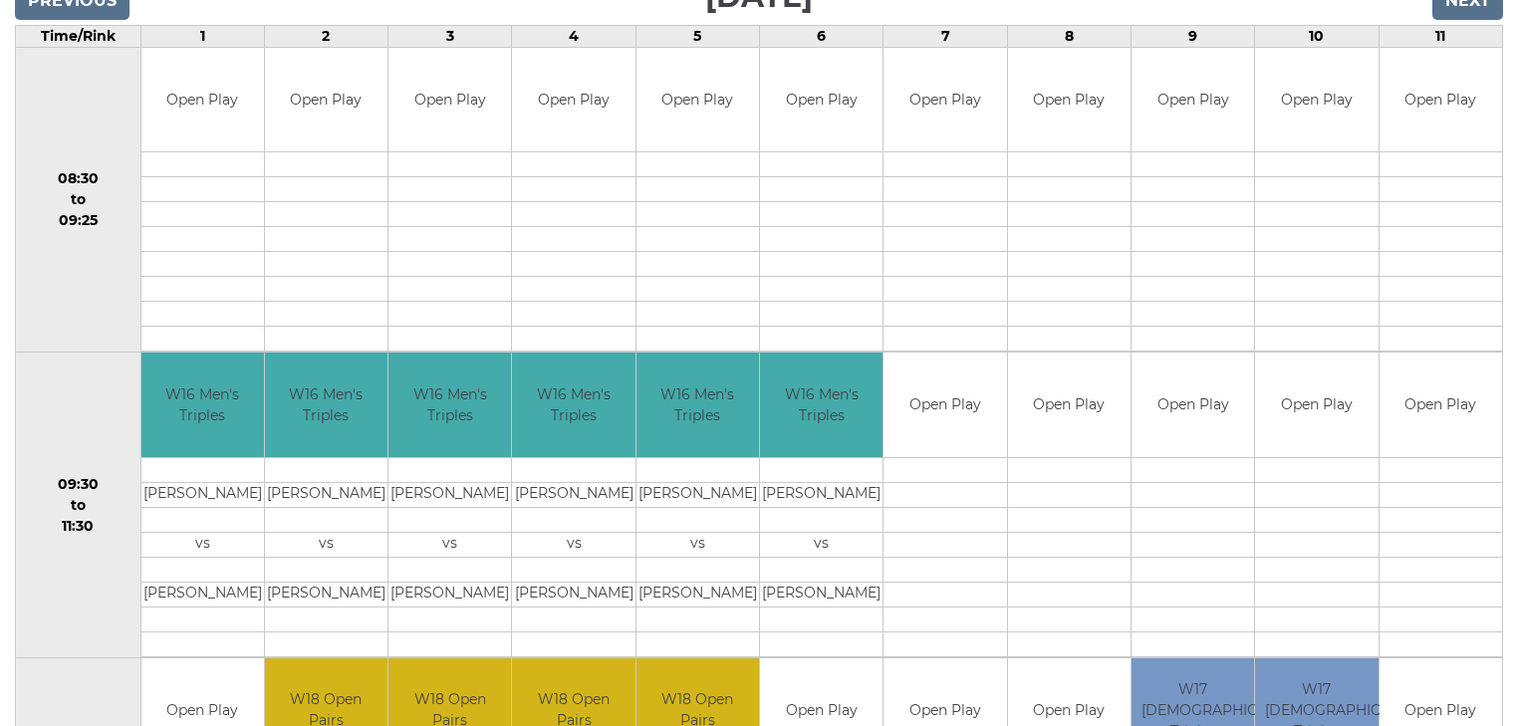
scroll to position [159, 0]
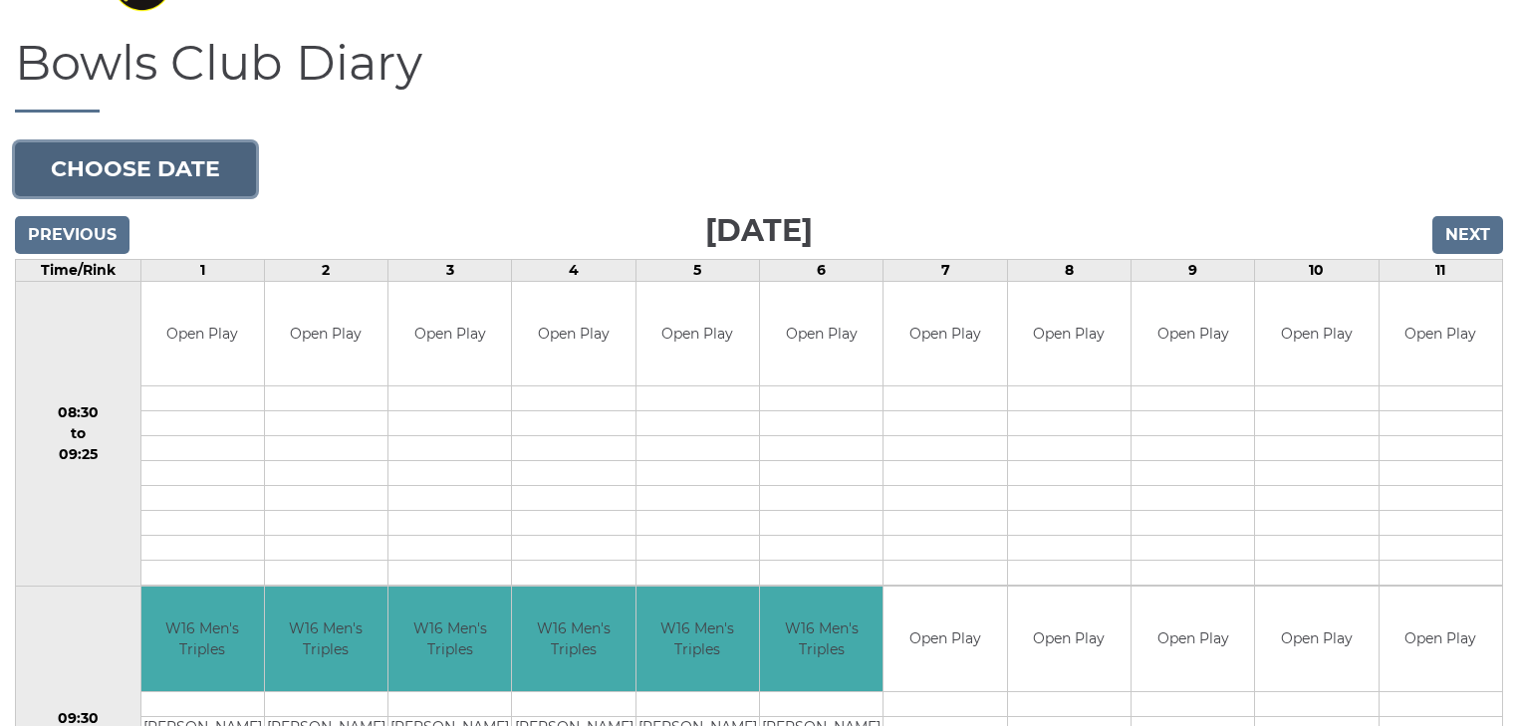
click at [104, 178] on button "Choose date" at bounding box center [135, 169] width 241 height 54
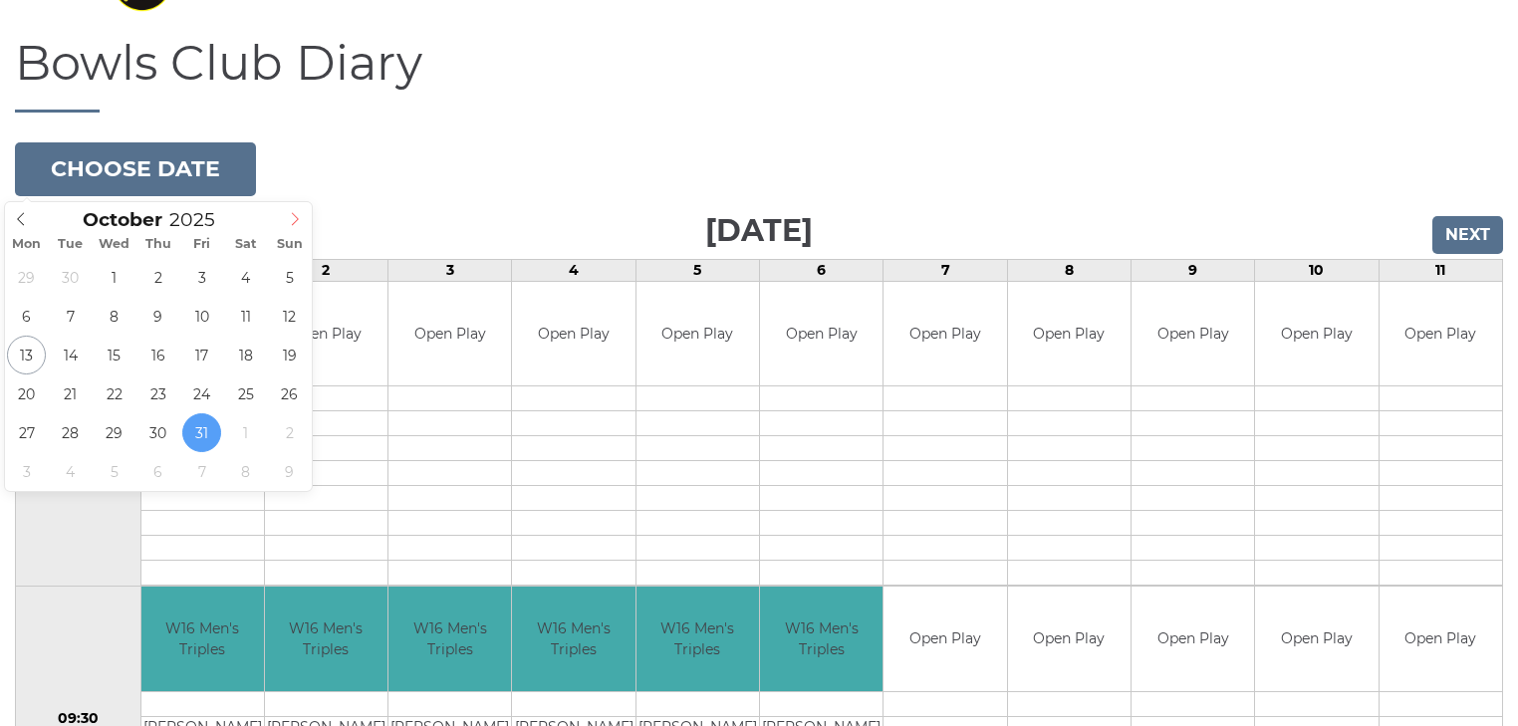
click at [284, 214] on span at bounding box center [295, 216] width 33 height 28
type input "[DATE]"
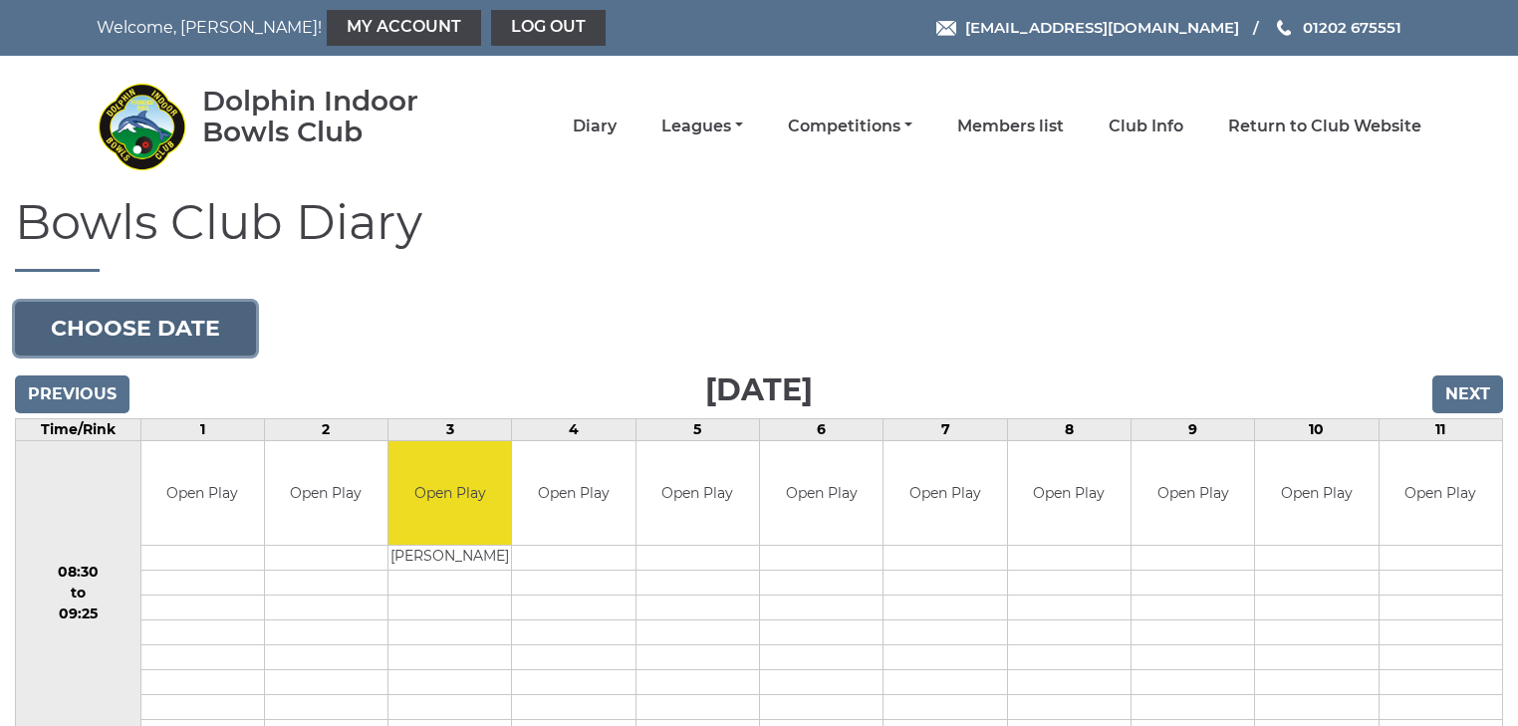
click at [68, 317] on button "Choose date" at bounding box center [135, 329] width 241 height 54
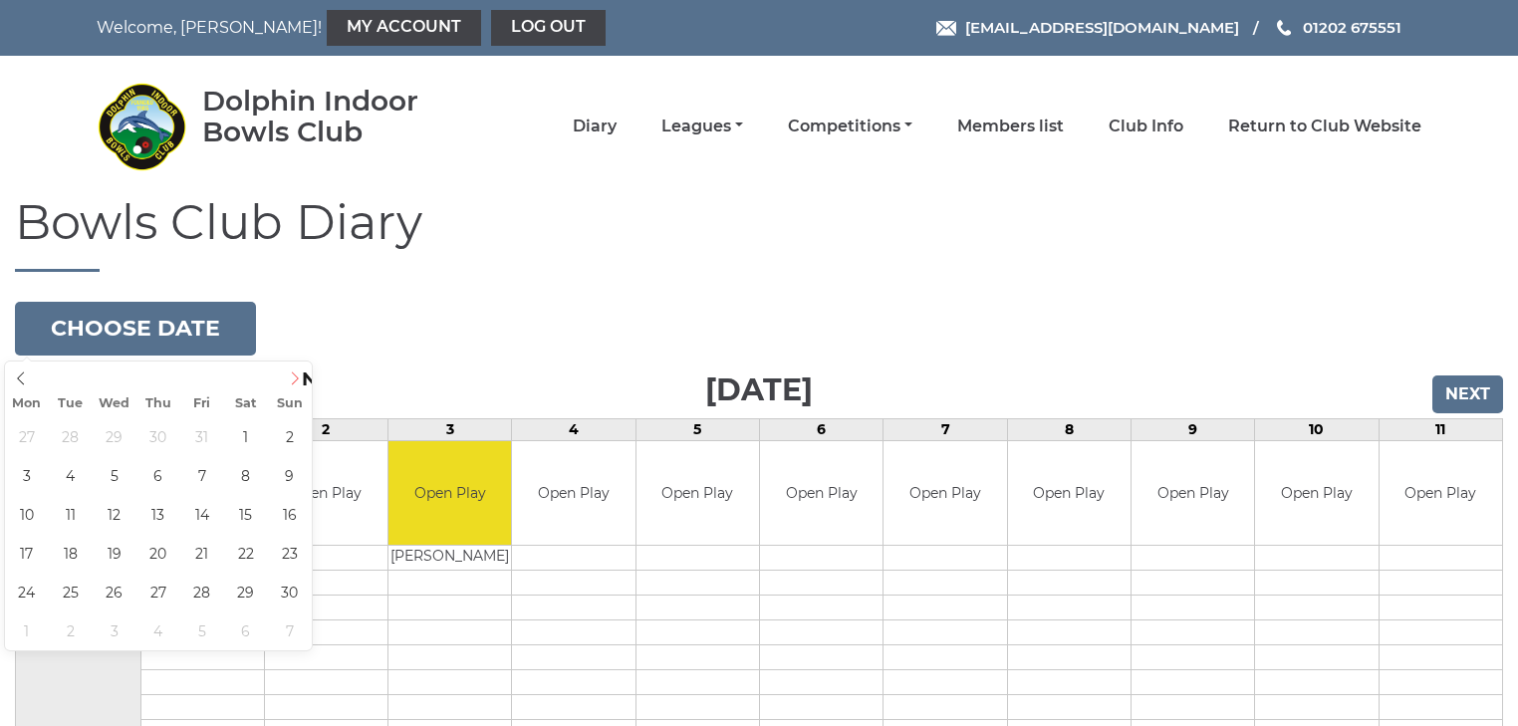
click at [293, 374] on icon at bounding box center [295, 378] width 14 height 14
type input "[DATE]"
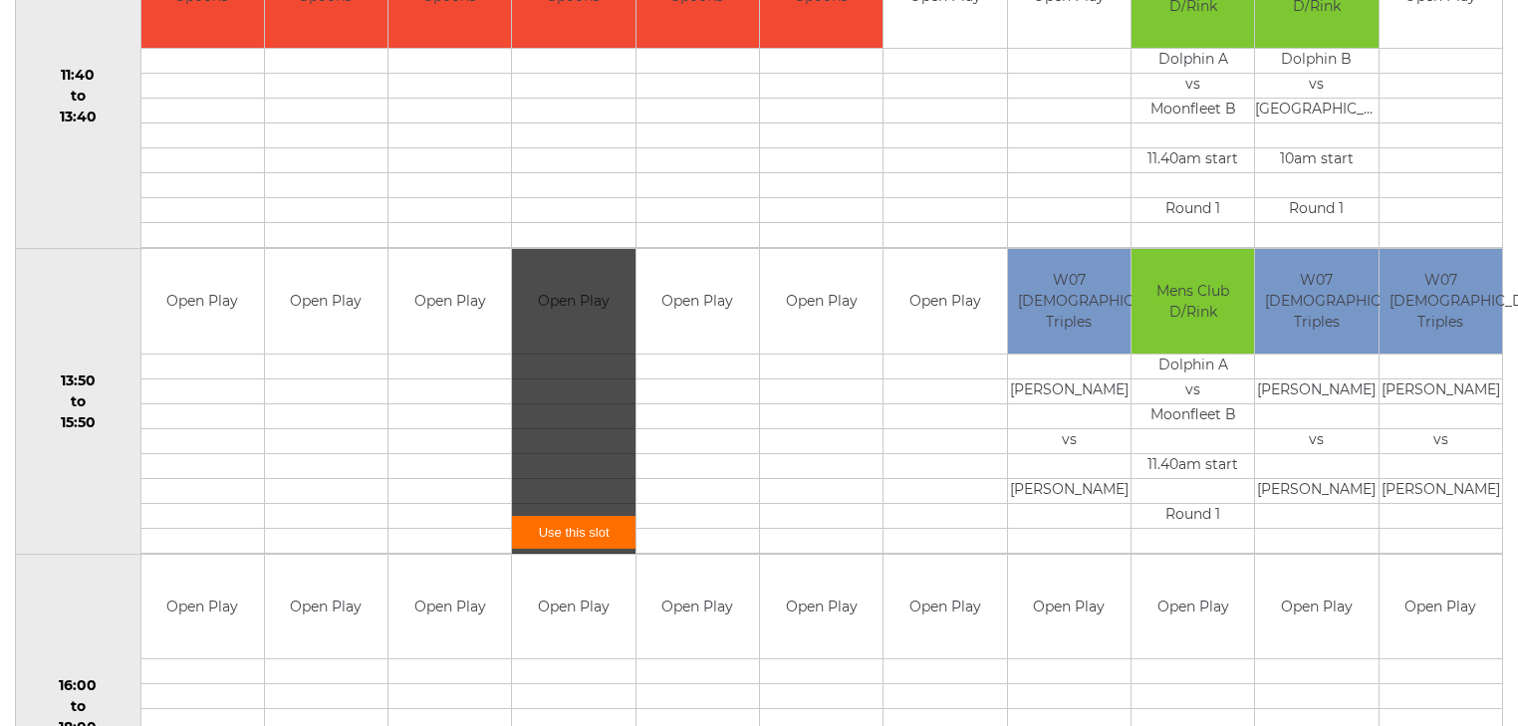
scroll to position [1115, 0]
